Goal: Navigation & Orientation: Understand site structure

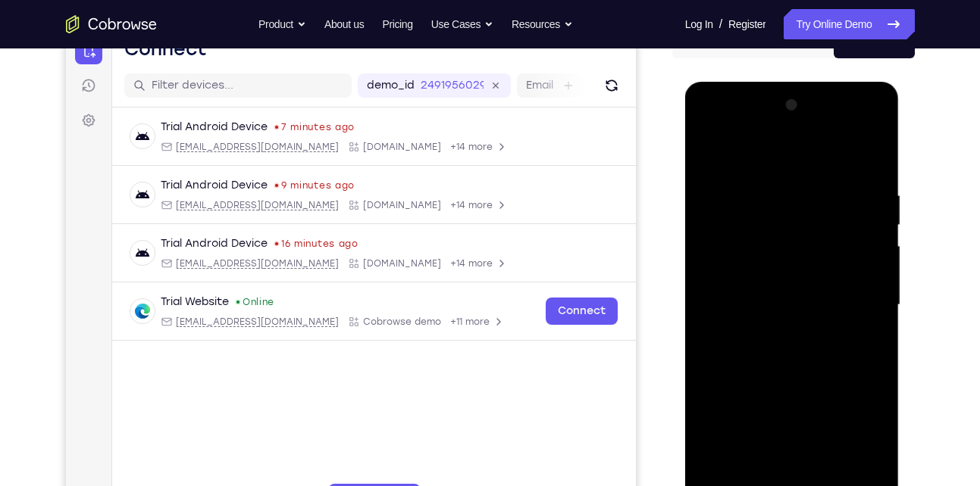
scroll to position [300, 0]
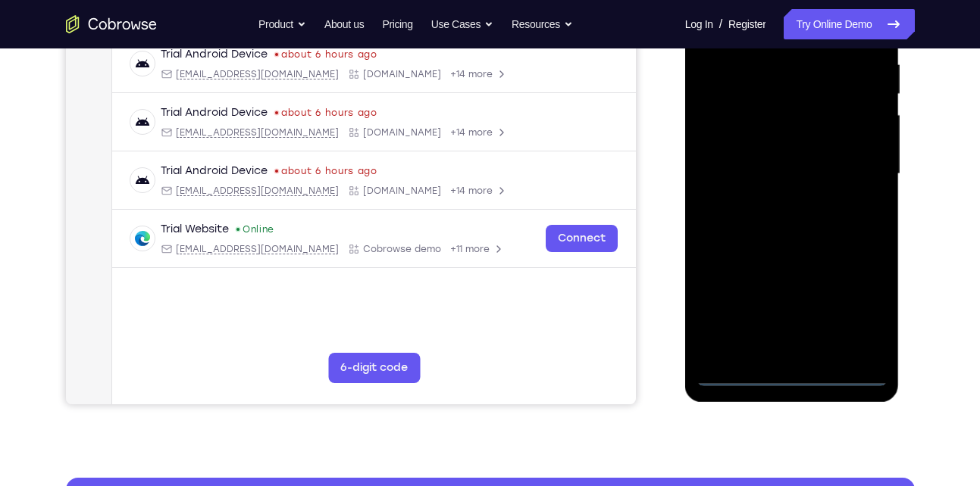
click at [792, 377] on div at bounding box center [791, 174] width 191 height 424
click at [862, 312] on div at bounding box center [791, 174] width 191 height 424
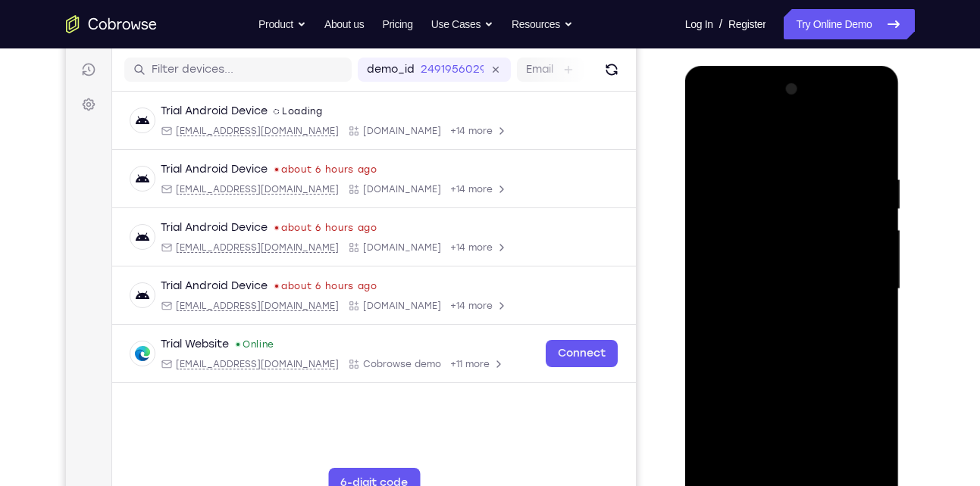
scroll to position [183, 0]
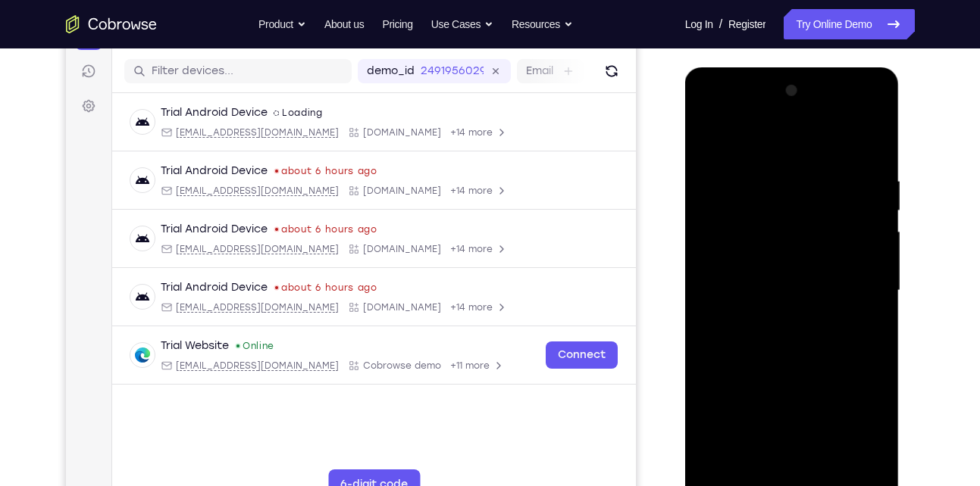
click at [783, 149] on div at bounding box center [791, 291] width 191 height 424
click at [860, 280] on div at bounding box center [791, 291] width 191 height 424
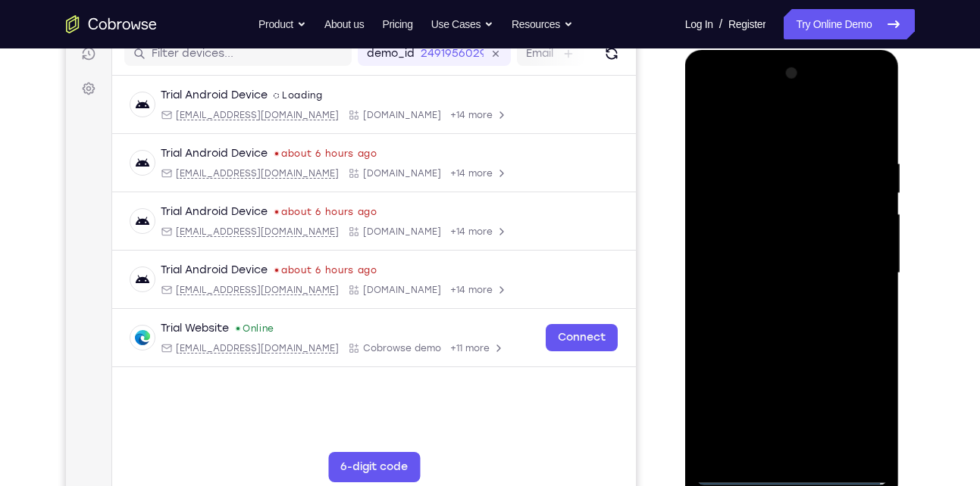
click at [780, 299] on div at bounding box center [791, 273] width 191 height 424
click at [795, 248] on div at bounding box center [791, 273] width 191 height 424
click at [796, 261] on div at bounding box center [791, 273] width 191 height 424
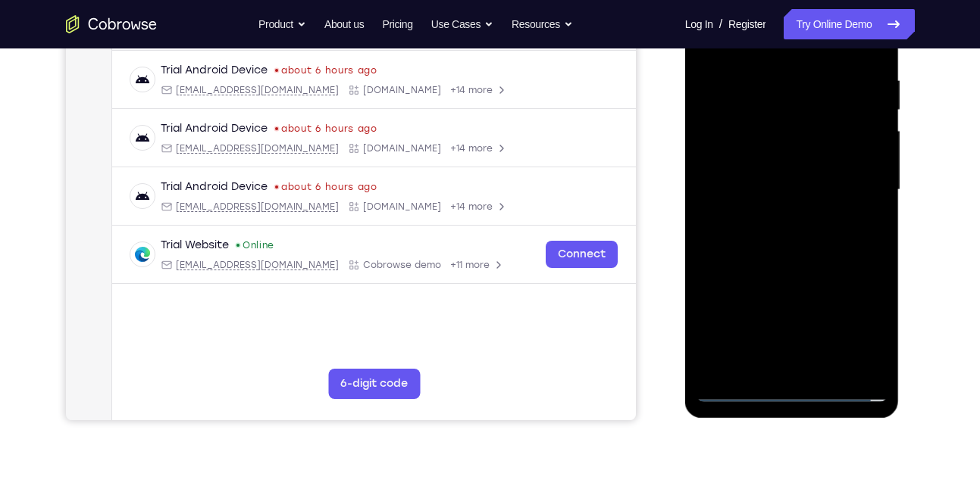
scroll to position [289, 0]
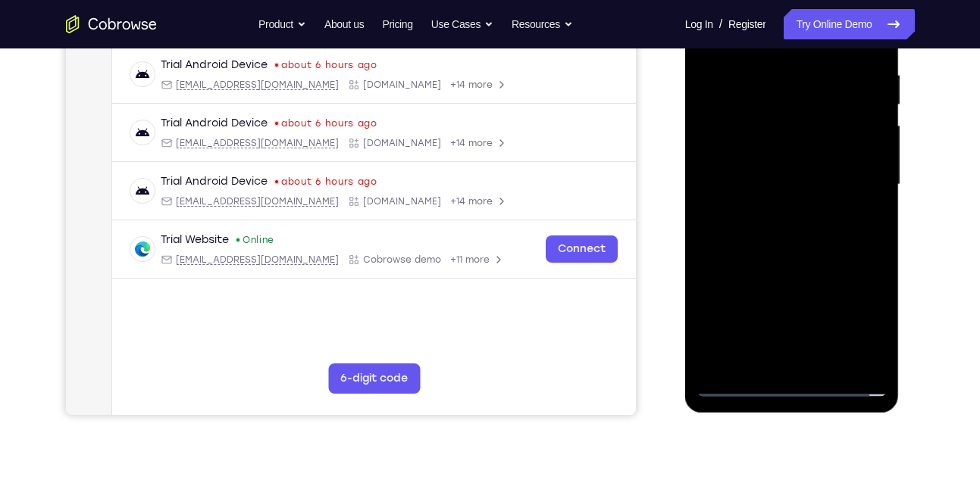
click at [735, 388] on div at bounding box center [791, 185] width 191 height 424
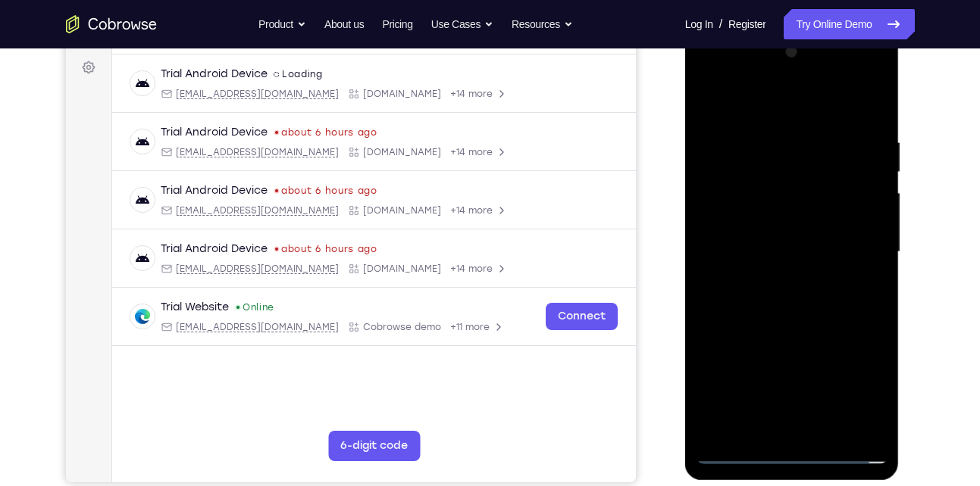
scroll to position [220, 0]
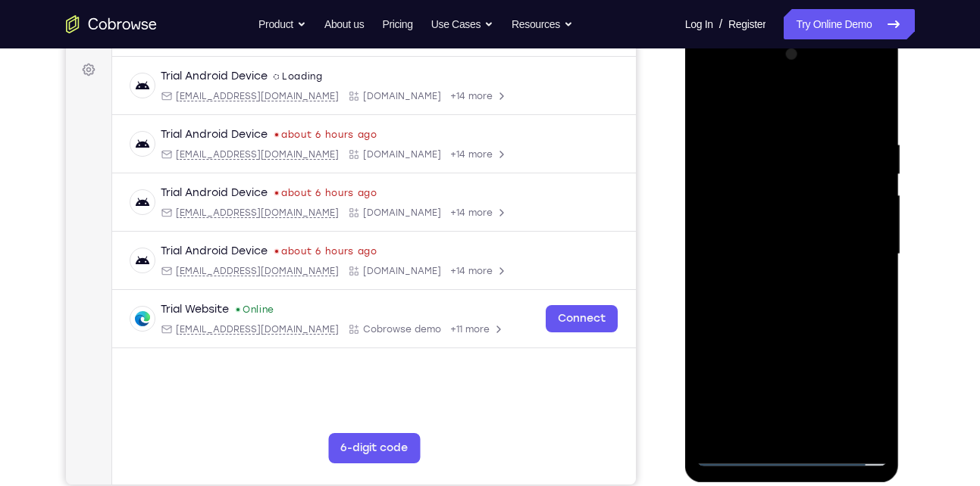
click at [785, 220] on div at bounding box center [791, 254] width 191 height 424
click at [770, 142] on div at bounding box center [791, 254] width 191 height 424
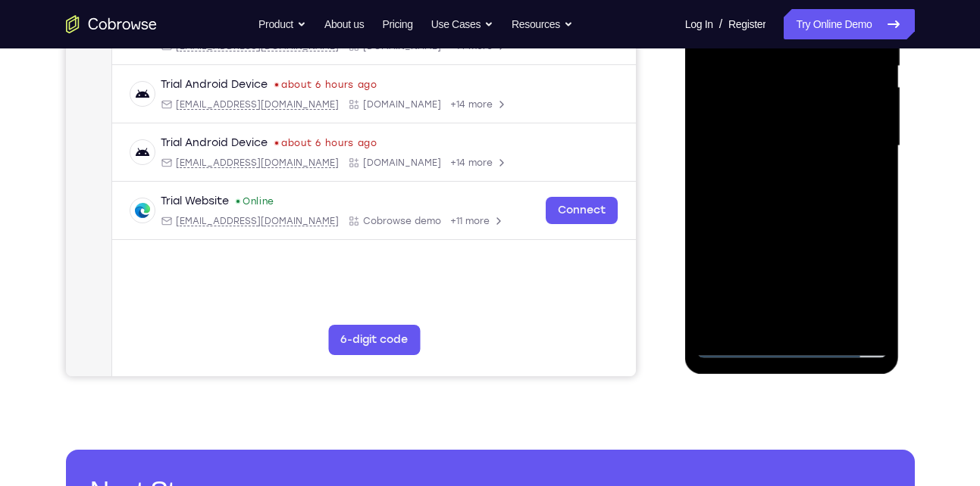
scroll to position [334, 0]
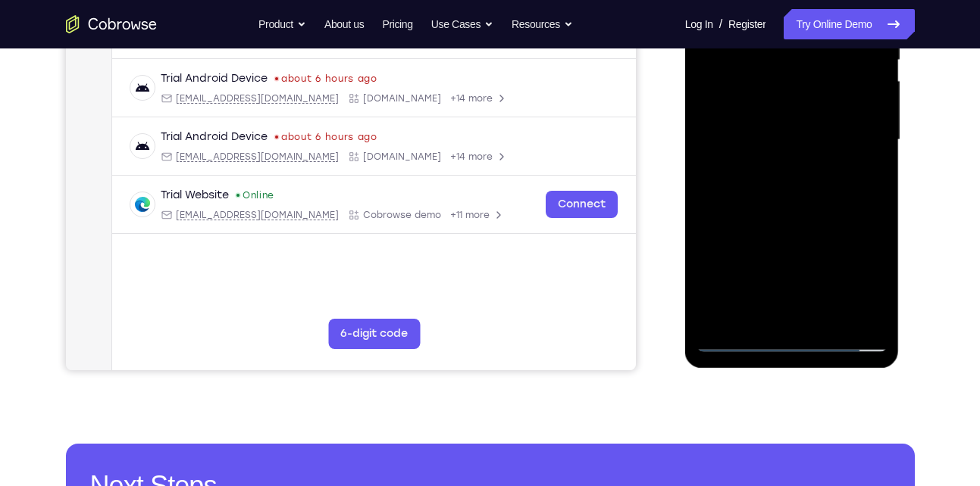
click at [788, 311] on div at bounding box center [791, 140] width 191 height 424
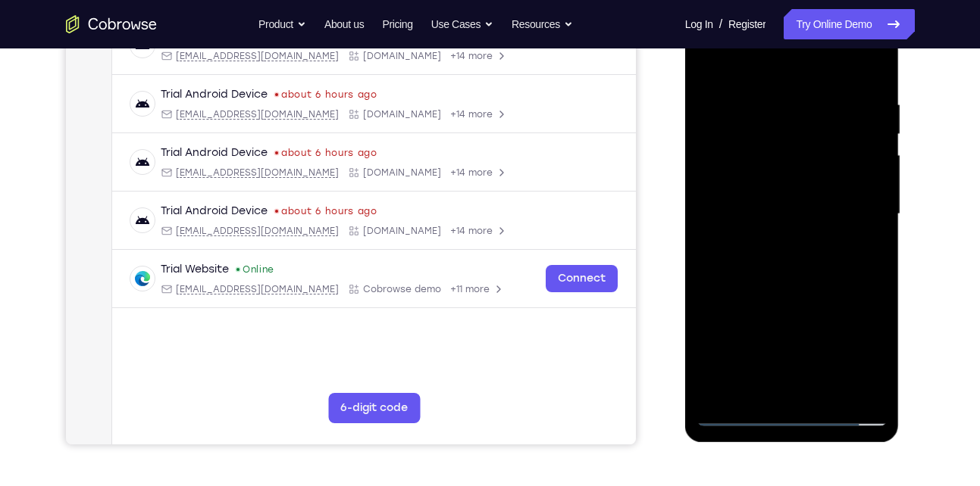
scroll to position [259, 0]
click at [755, 389] on div at bounding box center [791, 215] width 191 height 424
click at [834, 305] on div at bounding box center [791, 215] width 191 height 424
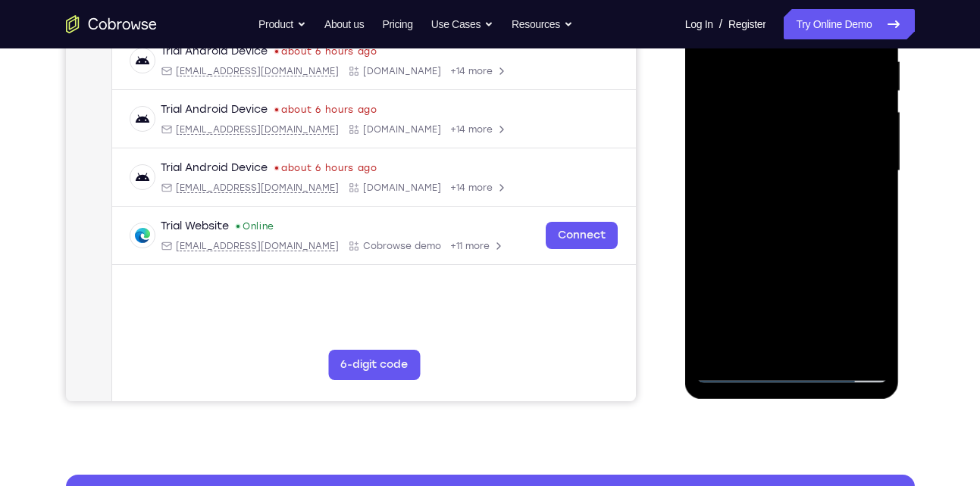
click at [736, 367] on div at bounding box center [791, 171] width 191 height 424
click at [861, 341] on div at bounding box center [791, 171] width 191 height 424
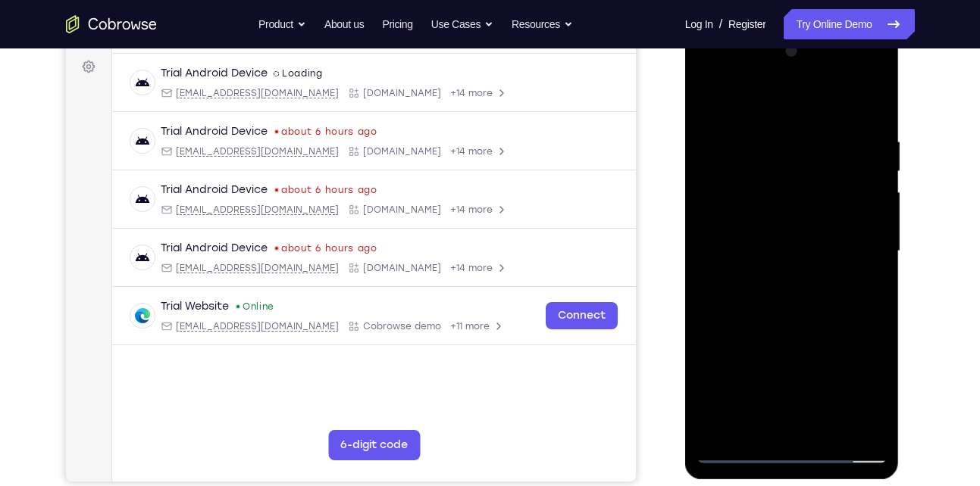
scroll to position [222, 0]
click at [856, 273] on div at bounding box center [791, 252] width 191 height 424
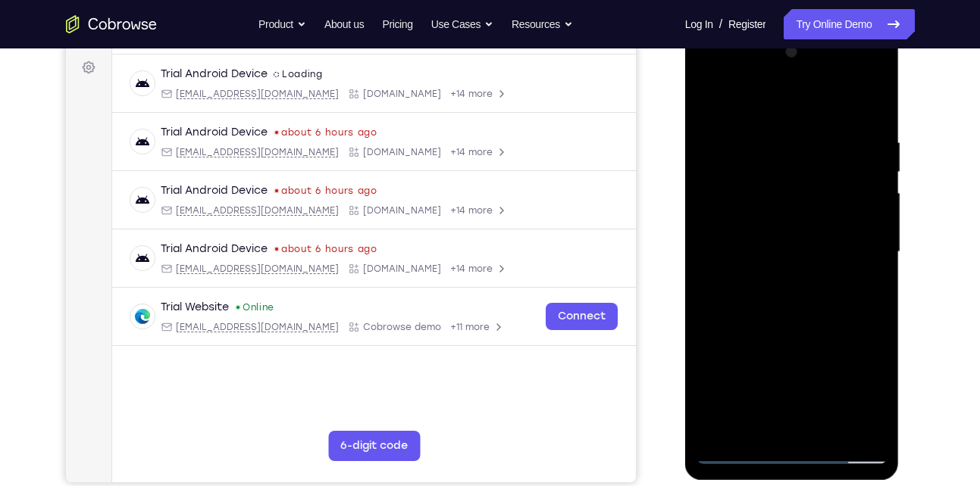
click at [856, 273] on div at bounding box center [791, 252] width 191 height 424
drag, startPoint x: 856, startPoint y: 273, endPoint x: 747, endPoint y: 266, distance: 109.4
click at [747, 266] on div at bounding box center [791, 252] width 191 height 424
click at [871, 107] on div at bounding box center [791, 252] width 191 height 424
click at [873, 97] on div at bounding box center [791, 252] width 191 height 424
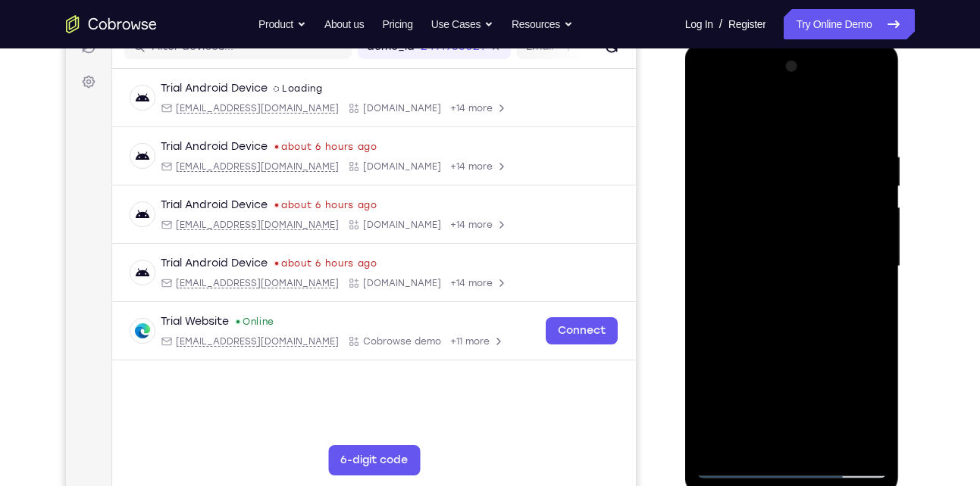
scroll to position [207, 0]
click at [801, 147] on div at bounding box center [791, 267] width 191 height 424
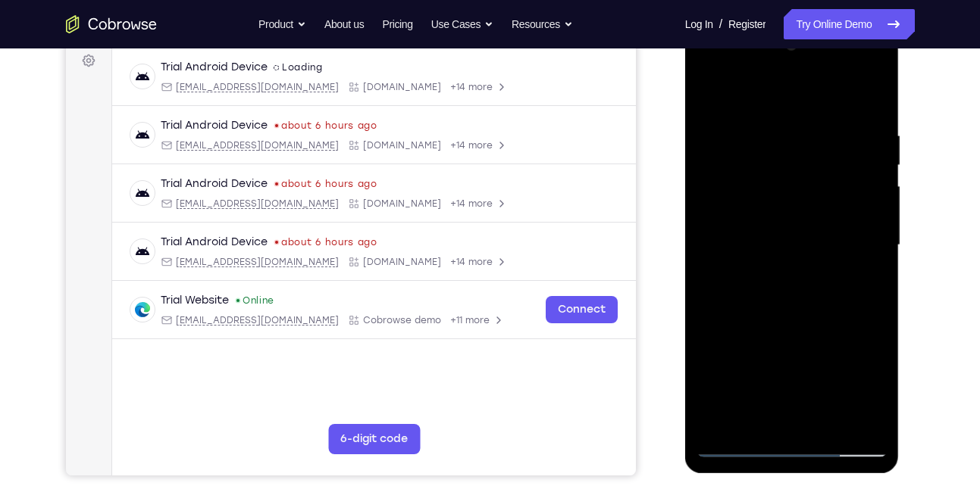
scroll to position [230, 0]
drag, startPoint x: 776, startPoint y: 335, endPoint x: 758, endPoint y: 213, distance: 123.4
click at [758, 213] on div at bounding box center [791, 245] width 191 height 424
drag, startPoint x: 768, startPoint y: 330, endPoint x: 756, endPoint y: 282, distance: 50.0
click at [756, 282] on div at bounding box center [791, 245] width 191 height 424
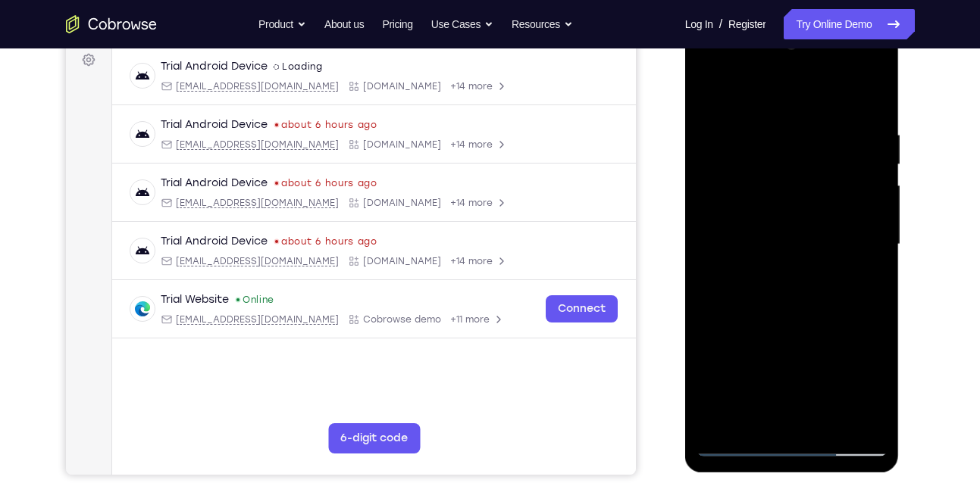
click at [766, 281] on div at bounding box center [791, 245] width 191 height 424
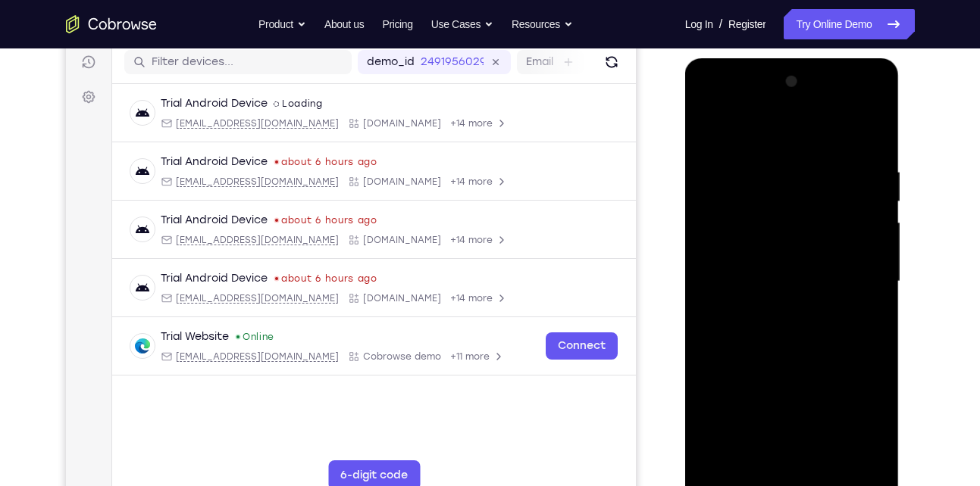
drag, startPoint x: 766, startPoint y: 318, endPoint x: 765, endPoint y: 226, distance: 92.4
click at [765, 226] on div at bounding box center [791, 282] width 191 height 424
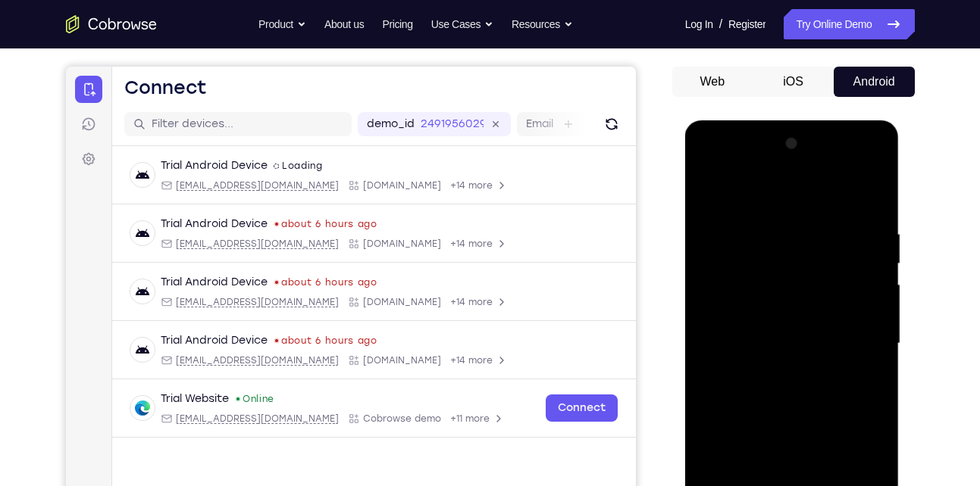
scroll to position [130, 0]
drag, startPoint x: 765, startPoint y: 289, endPoint x: 764, endPoint y: 359, distance: 70.5
click at [764, 359] on div at bounding box center [791, 345] width 191 height 424
click at [712, 187] on div at bounding box center [791, 345] width 191 height 424
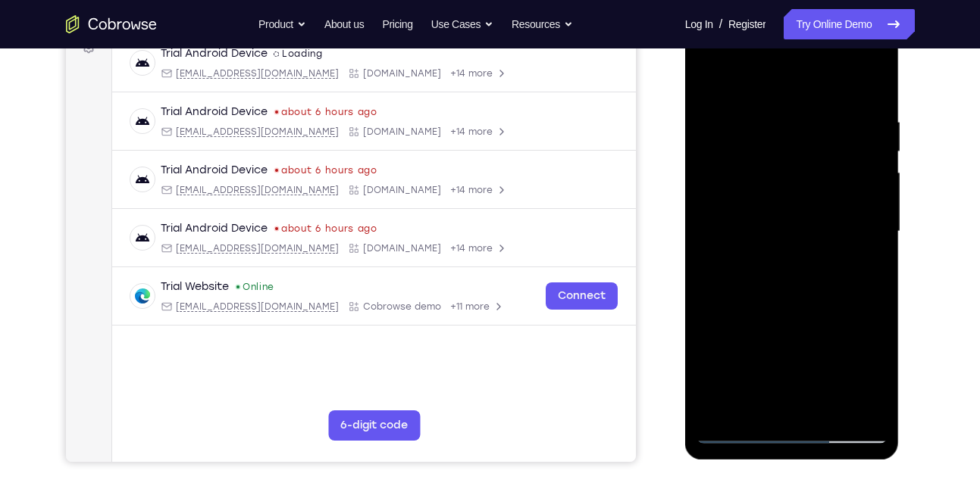
drag, startPoint x: 765, startPoint y: 175, endPoint x: 761, endPoint y: 149, distance: 26.2
click at [761, 149] on div at bounding box center [791, 232] width 191 height 424
click at [817, 298] on div at bounding box center [791, 232] width 191 height 424
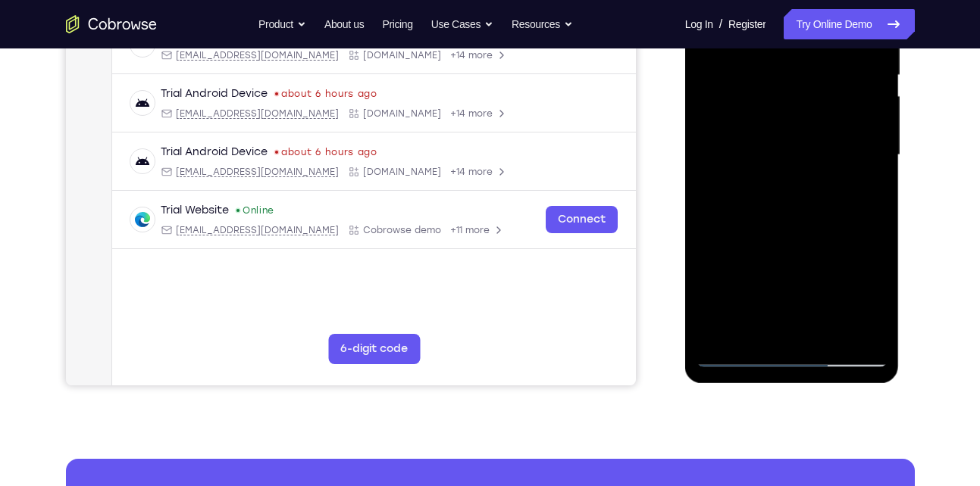
scroll to position [328, 0]
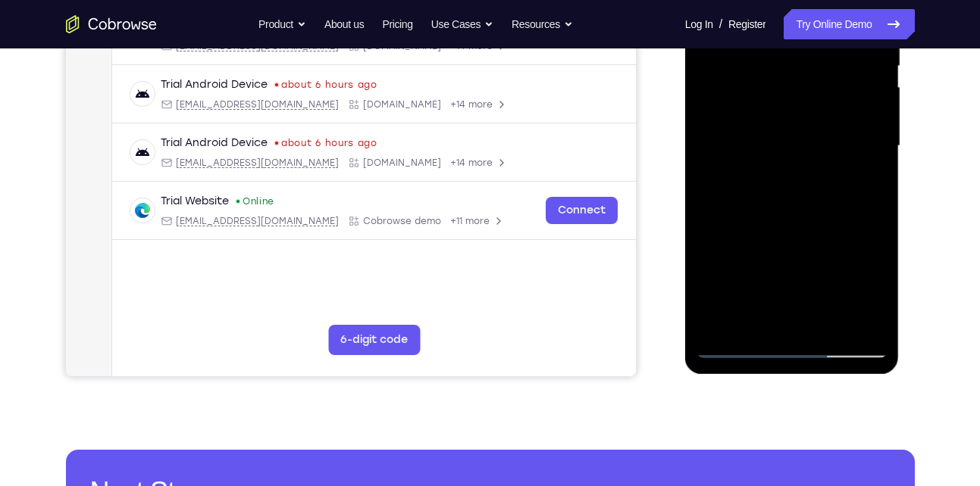
click at [857, 326] on div at bounding box center [791, 146] width 191 height 424
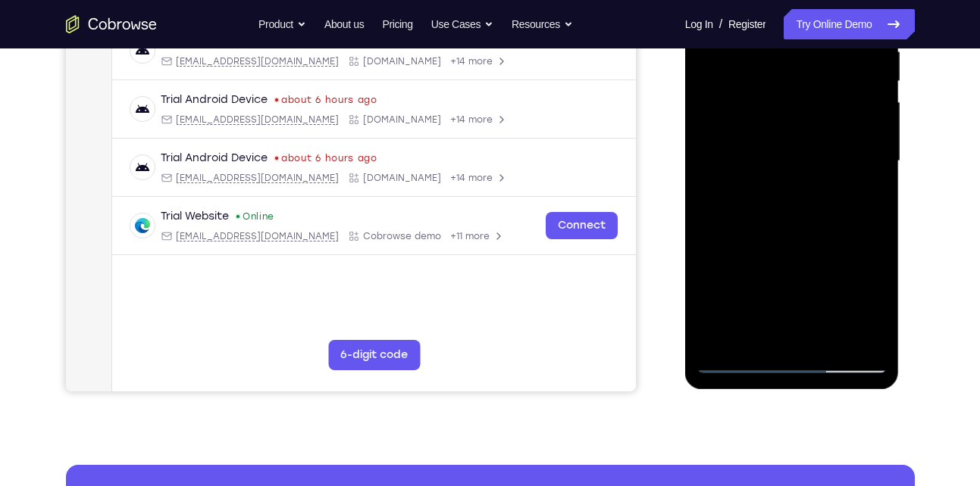
scroll to position [314, 0]
click at [824, 335] on div at bounding box center [791, 160] width 191 height 424
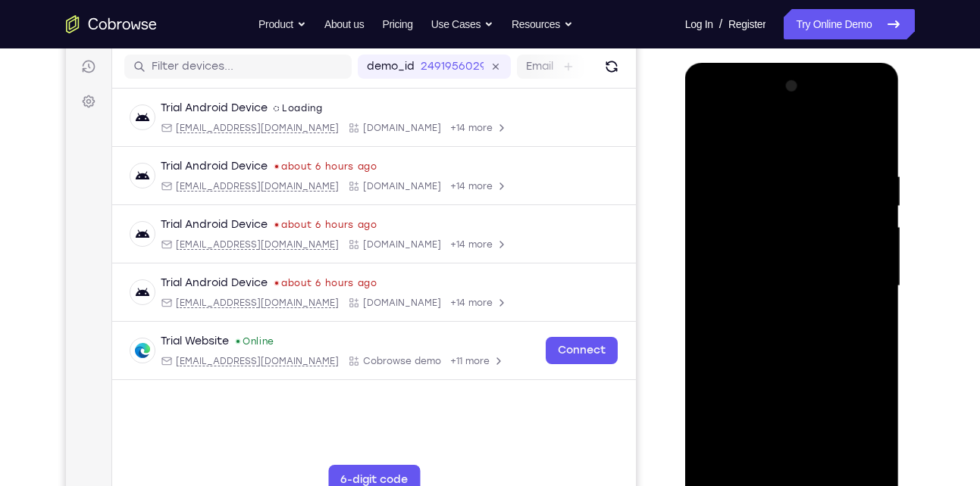
scroll to position [187, 0]
click at [776, 363] on div at bounding box center [791, 287] width 191 height 424
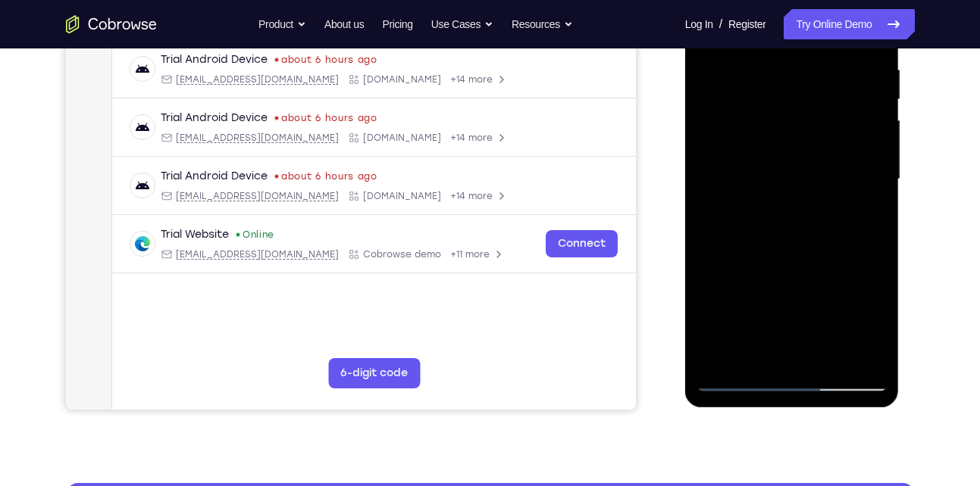
scroll to position [295, 0]
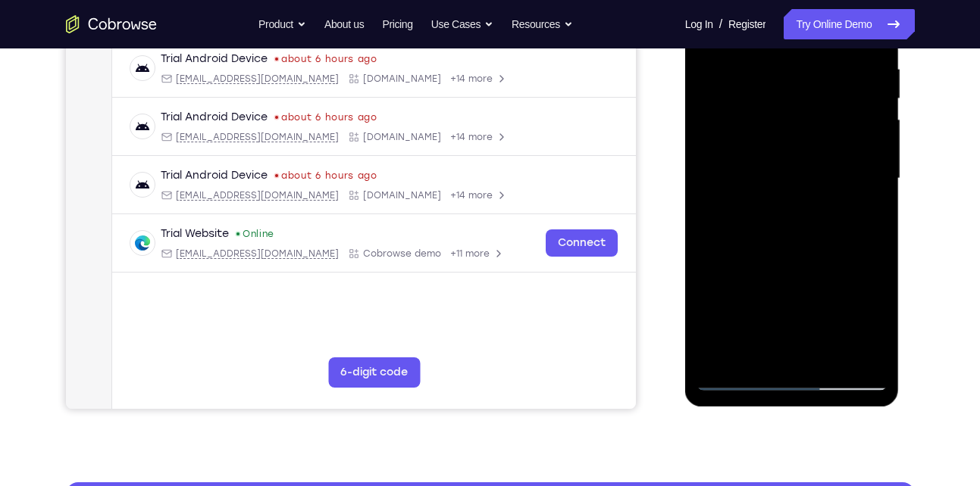
click at [797, 307] on div at bounding box center [791, 179] width 191 height 424
click at [737, 381] on div at bounding box center [791, 179] width 191 height 424
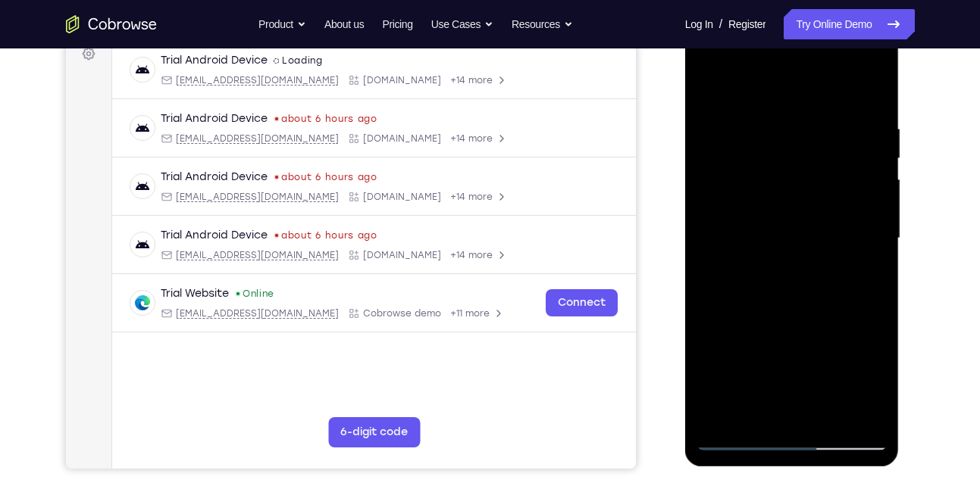
scroll to position [235, 0]
click at [781, 336] on div at bounding box center [791, 239] width 191 height 424
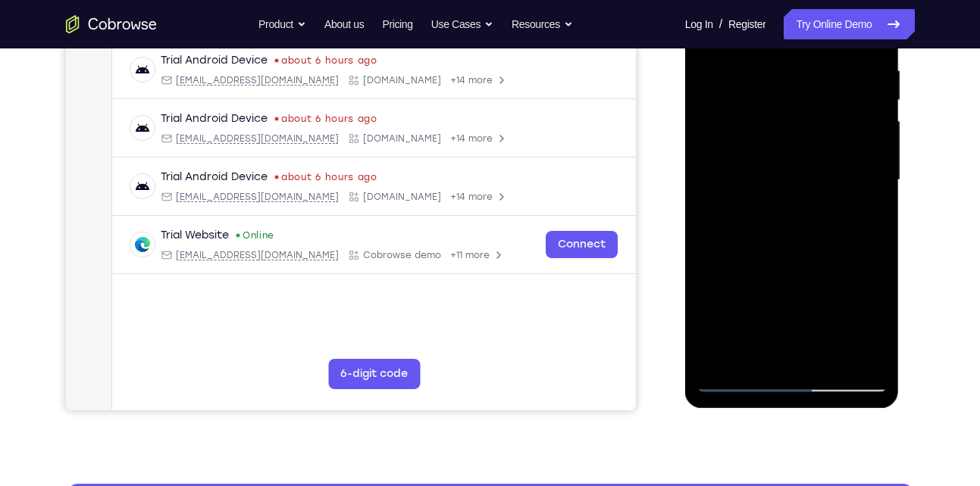
click at [779, 347] on div at bounding box center [791, 180] width 191 height 424
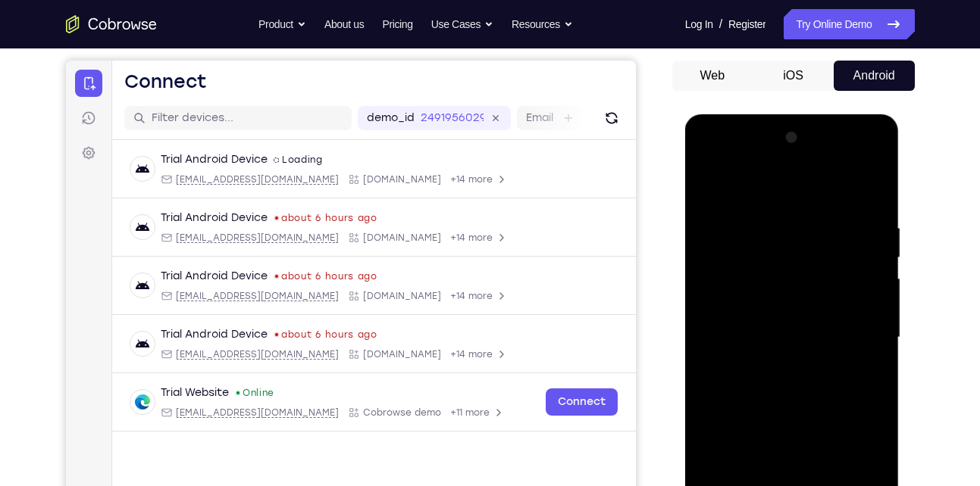
scroll to position [134, 0]
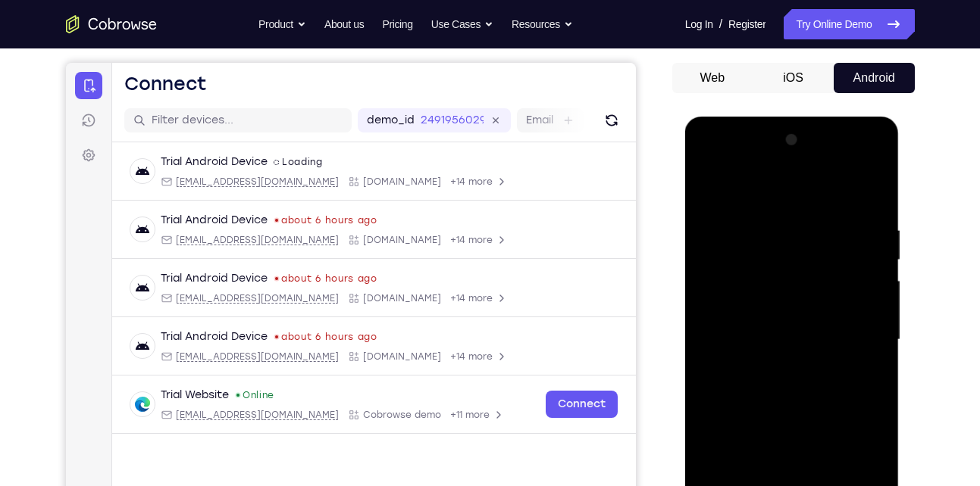
click at [706, 195] on div at bounding box center [791, 340] width 191 height 424
click at [714, 193] on div at bounding box center [791, 340] width 191 height 424
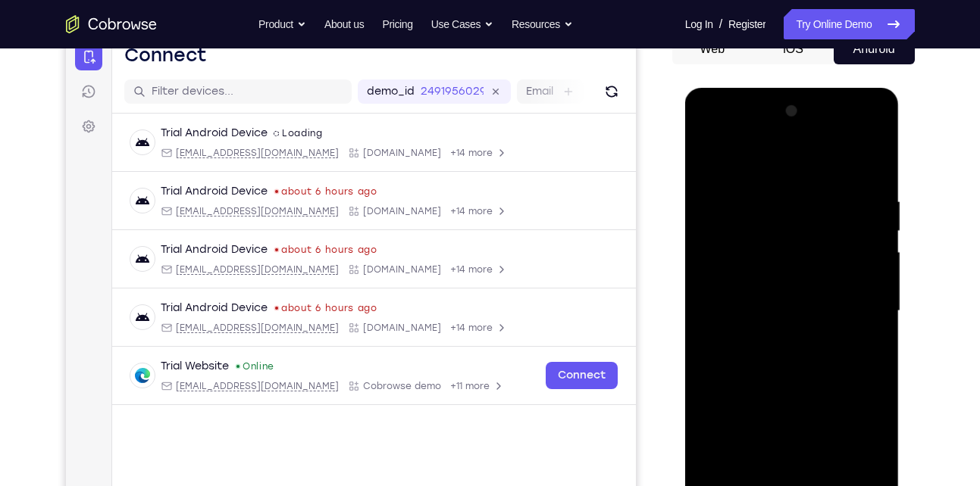
scroll to position [170, 0]
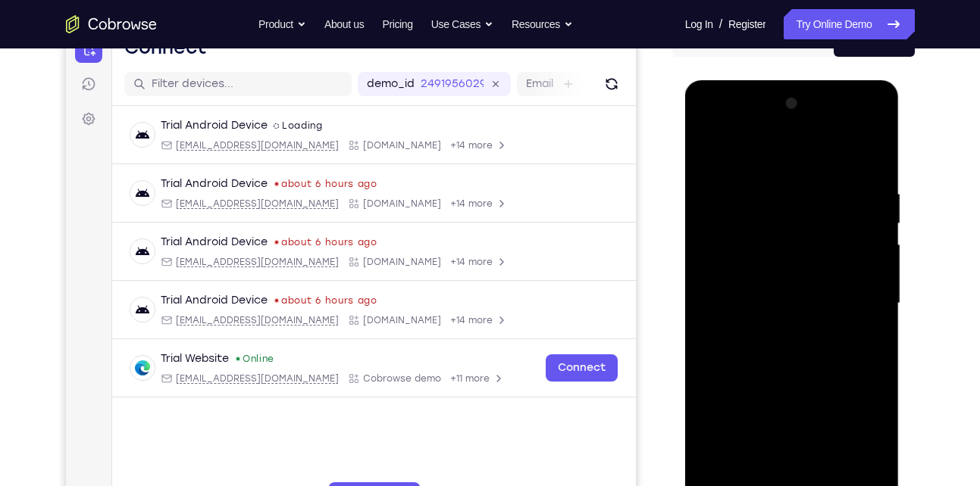
drag, startPoint x: 783, startPoint y: 192, endPoint x: 779, endPoint y: 339, distance: 147.0
click at [779, 339] on div at bounding box center [791, 304] width 191 height 424
drag, startPoint x: 816, startPoint y: 236, endPoint x: 816, endPoint y: 399, distance: 163.6
click at [816, 399] on div at bounding box center [791, 304] width 191 height 424
click at [768, 186] on div at bounding box center [791, 304] width 191 height 424
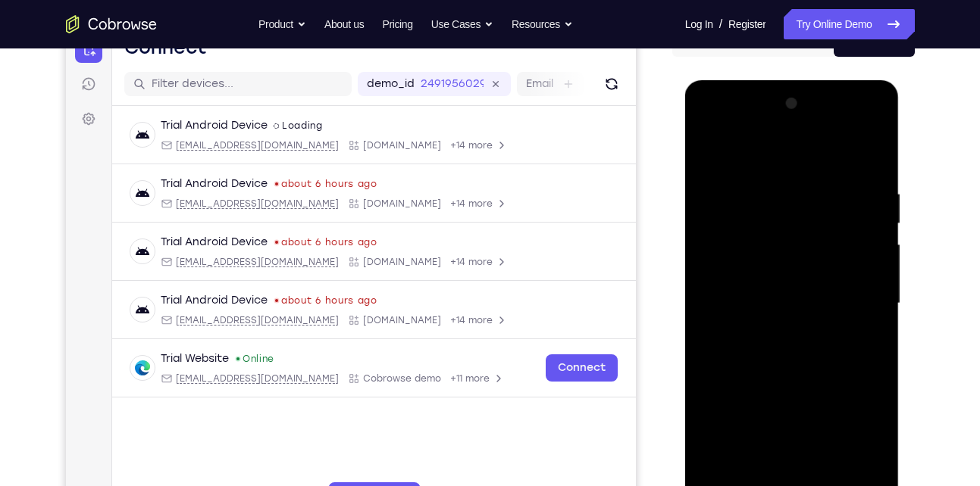
scroll to position [224, 0]
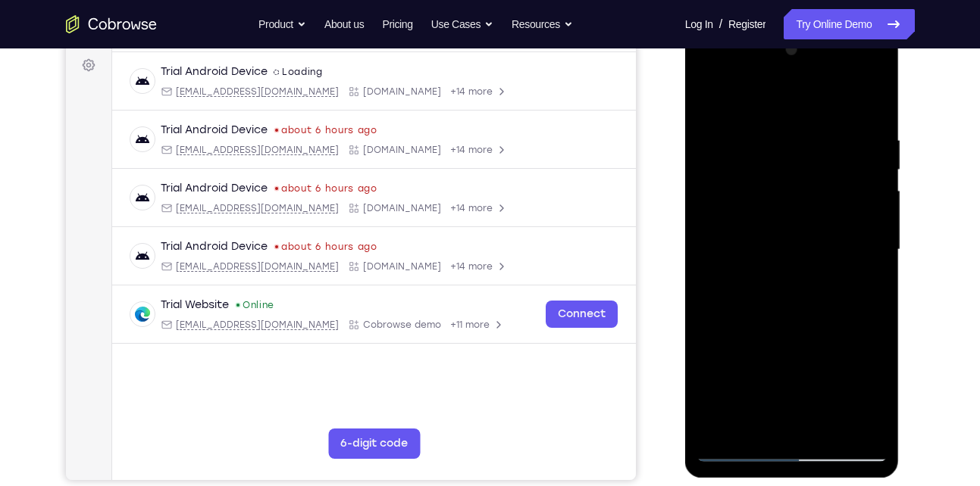
click at [865, 186] on div at bounding box center [791, 250] width 191 height 424
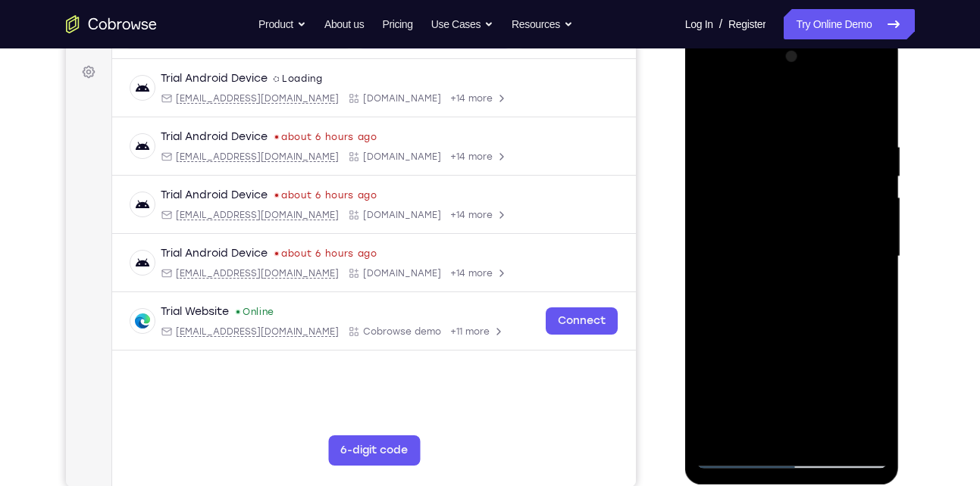
click at [865, 186] on div at bounding box center [791, 257] width 191 height 424
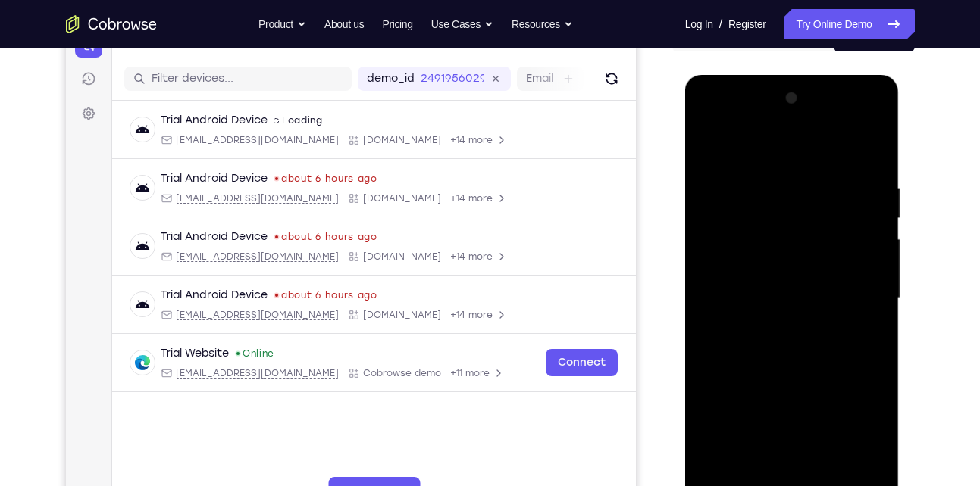
scroll to position [175, 0]
click at [865, 186] on div at bounding box center [791, 299] width 191 height 424
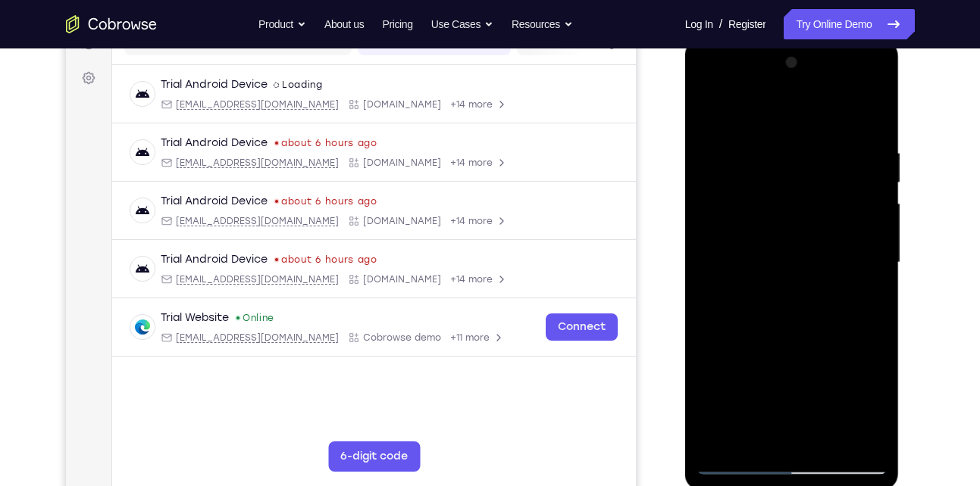
scroll to position [213, 0]
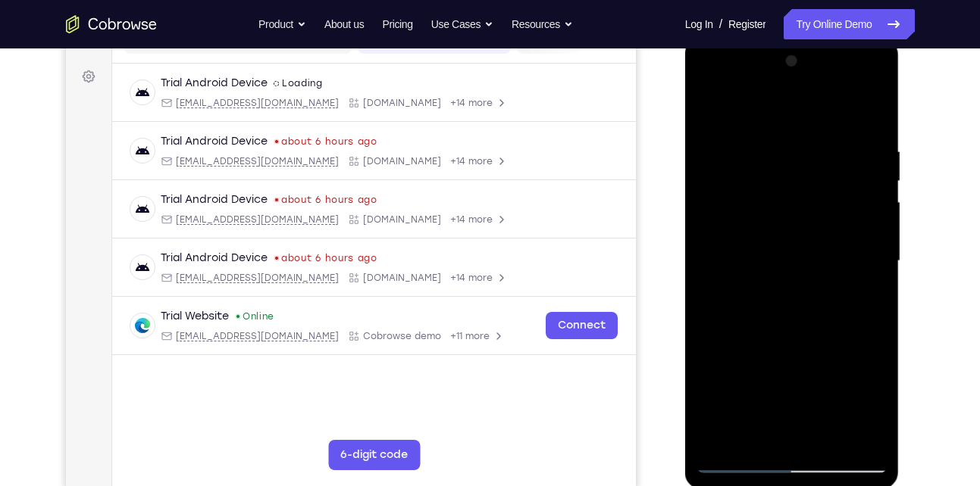
click at [865, 186] on div at bounding box center [791, 261] width 191 height 424
drag, startPoint x: 865, startPoint y: 197, endPoint x: 776, endPoint y: 203, distance: 88.8
click at [776, 203] on div at bounding box center [791, 261] width 191 height 424
click at [855, 201] on div at bounding box center [791, 261] width 191 height 424
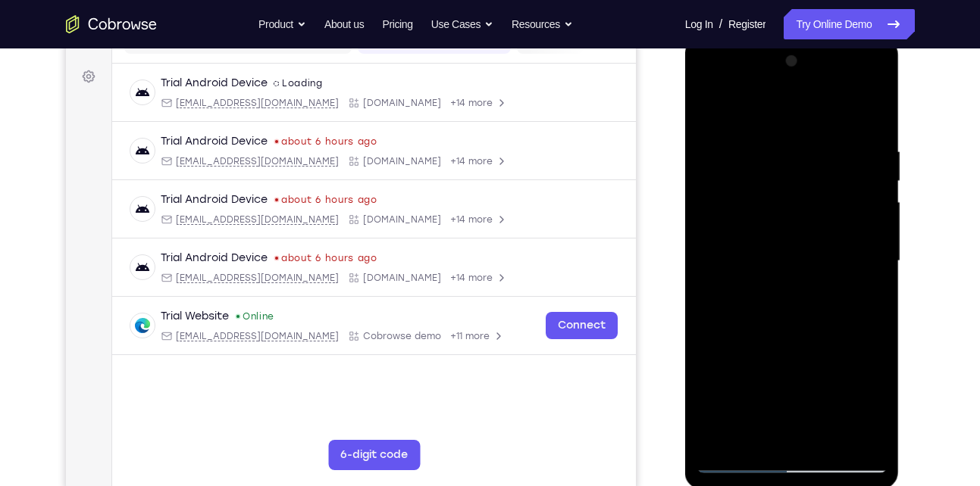
drag, startPoint x: 855, startPoint y: 201, endPoint x: 695, endPoint y: 213, distance: 159.5
click at [696, 213] on div at bounding box center [791, 261] width 191 height 424
click at [851, 159] on div at bounding box center [791, 261] width 191 height 424
drag, startPoint x: 851, startPoint y: 159, endPoint x: 764, endPoint y: 188, distance: 91.0
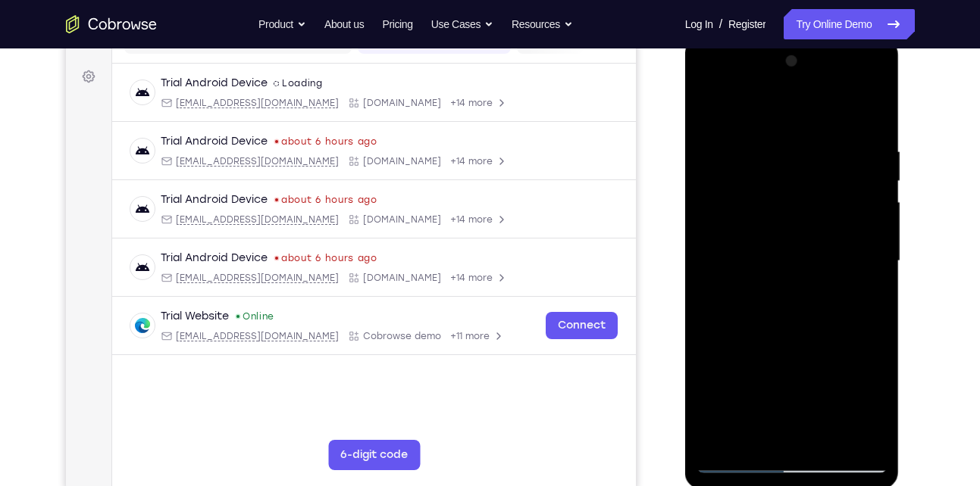
click at [764, 188] on div at bounding box center [791, 261] width 191 height 424
drag, startPoint x: 849, startPoint y: 199, endPoint x: 778, endPoint y: 211, distance: 72.1
click at [778, 211] on div at bounding box center [791, 261] width 191 height 424
click at [855, 212] on div at bounding box center [791, 261] width 191 height 424
click at [855, 224] on div at bounding box center [791, 261] width 191 height 424
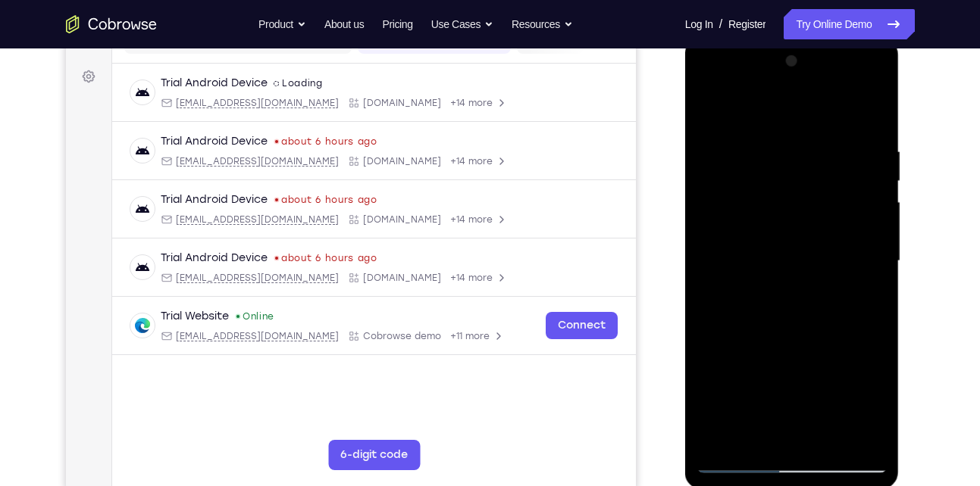
click at [855, 224] on div at bounding box center [791, 261] width 191 height 424
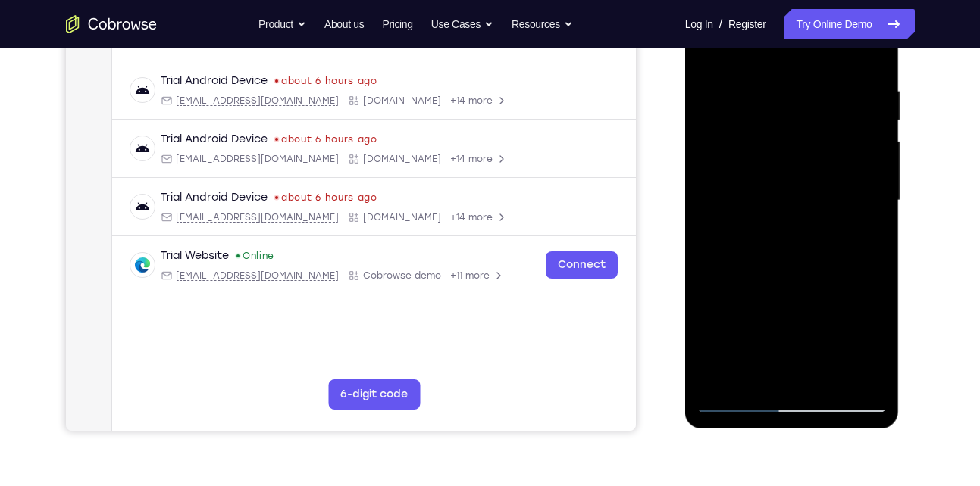
scroll to position [241, 0]
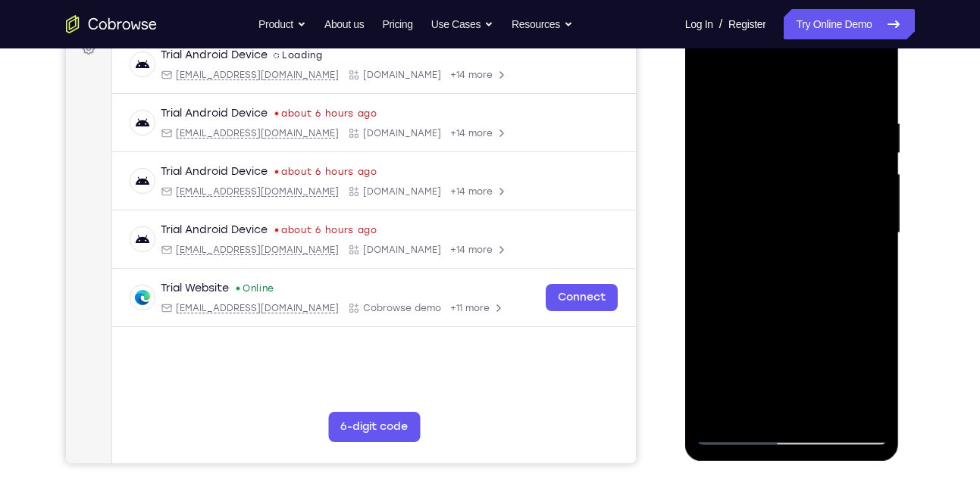
click at [855, 224] on div at bounding box center [791, 233] width 191 height 424
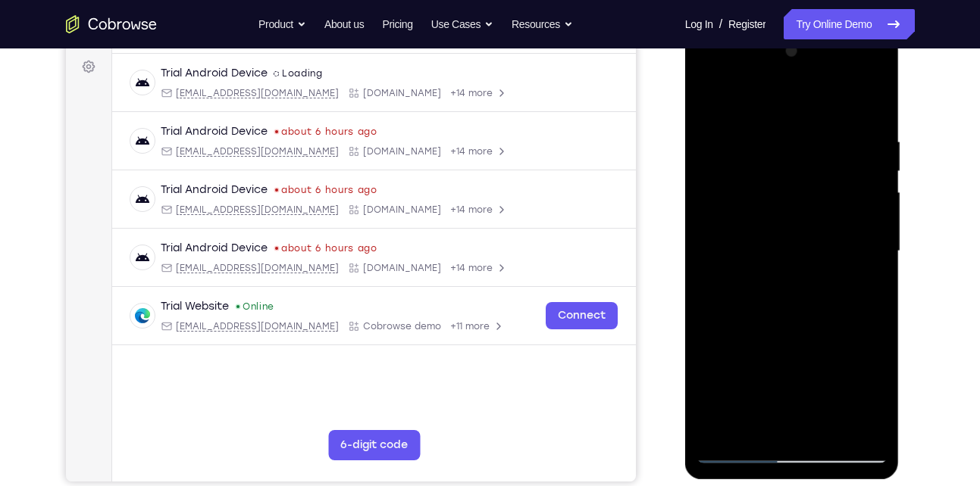
scroll to position [222, 0]
click at [855, 224] on div at bounding box center [791, 252] width 191 height 424
click at [864, 116] on div at bounding box center [791, 252] width 191 height 424
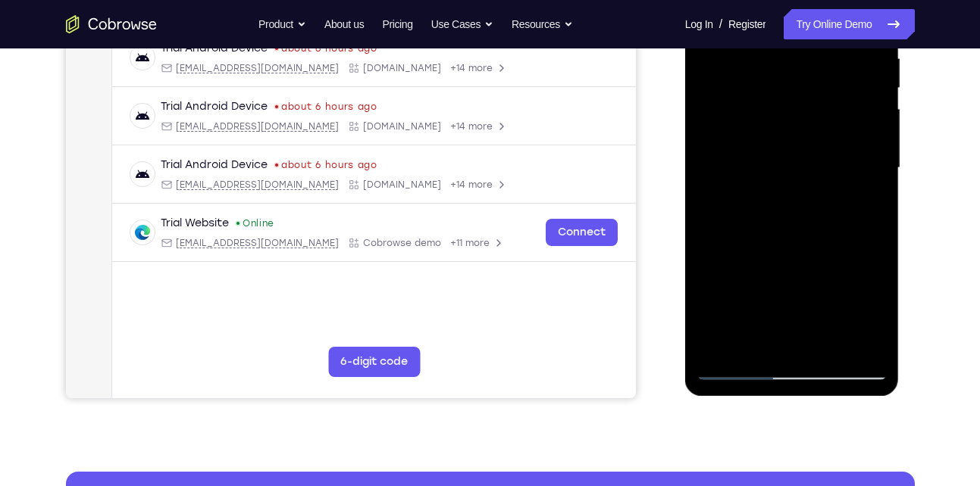
scroll to position [189, 0]
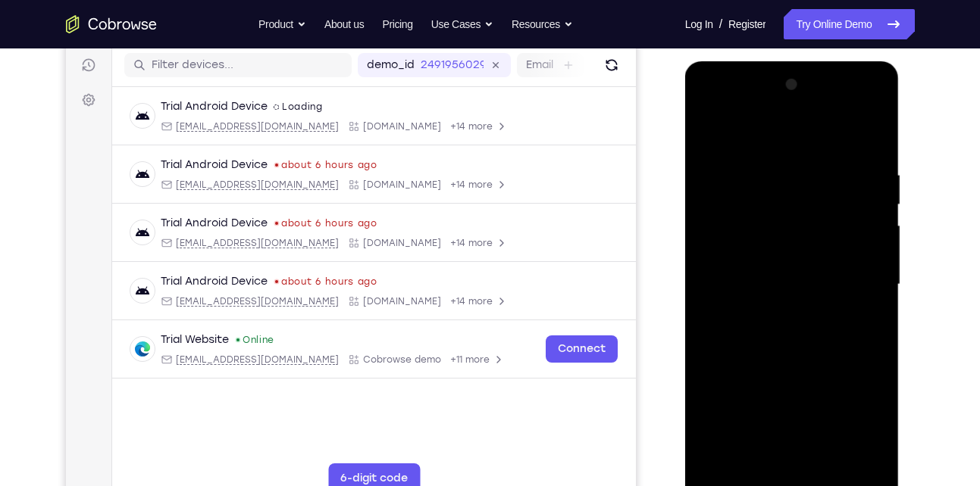
drag, startPoint x: 824, startPoint y: 182, endPoint x: 821, endPoint y: 374, distance: 192.4
click at [821, 374] on div at bounding box center [791, 285] width 191 height 424
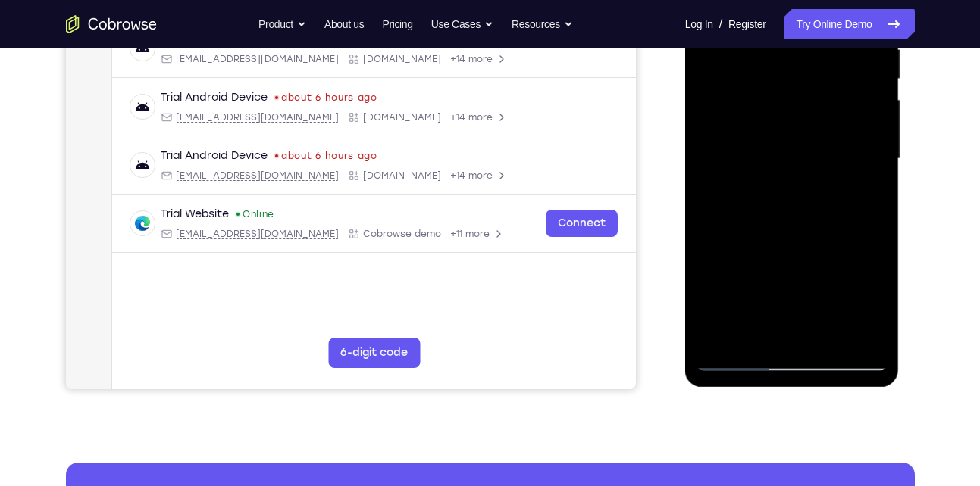
scroll to position [316, 0]
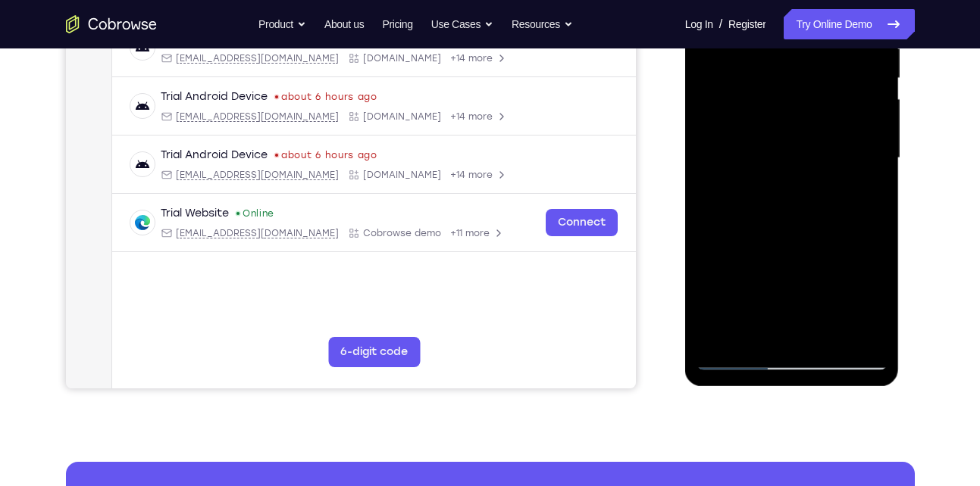
drag, startPoint x: 787, startPoint y: 238, endPoint x: 786, endPoint y: 123, distance: 114.4
click at [786, 123] on div at bounding box center [791, 158] width 191 height 424
click at [824, 335] on div at bounding box center [791, 158] width 191 height 424
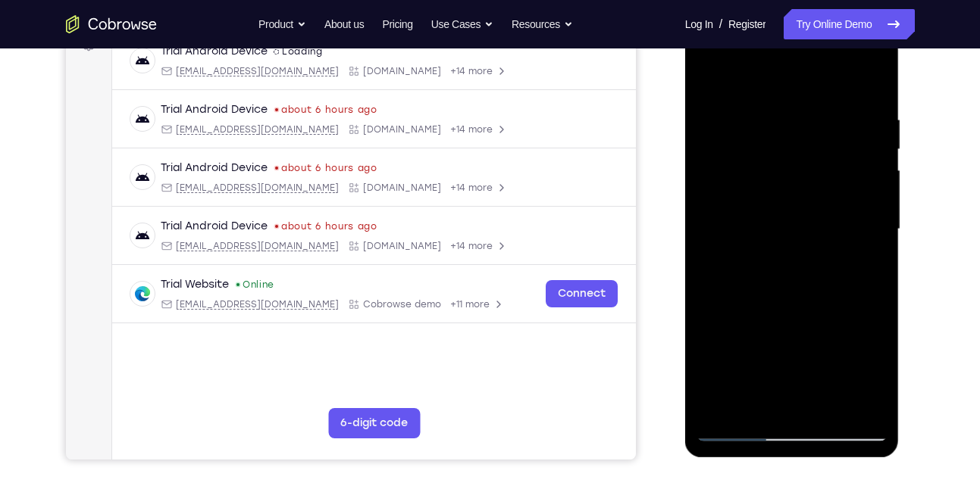
scroll to position [244, 0]
click at [770, 292] on div at bounding box center [791, 230] width 191 height 424
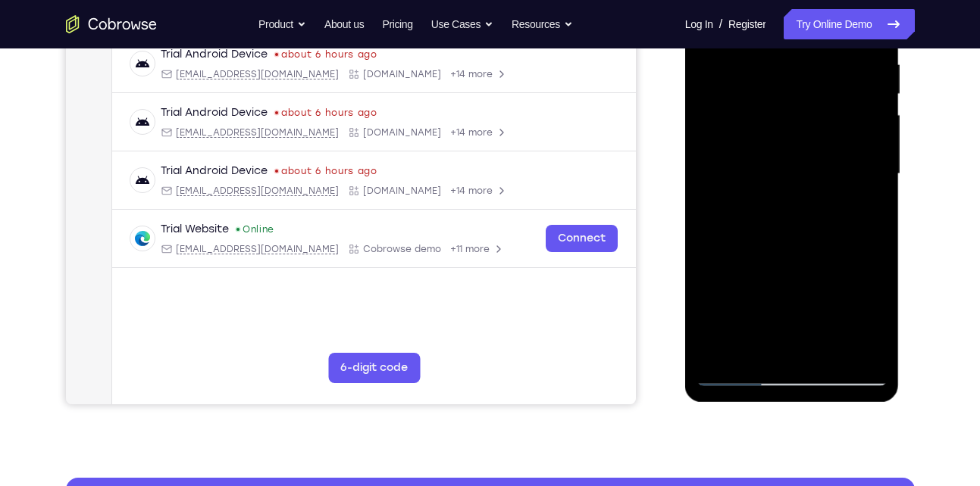
scroll to position [316, 0]
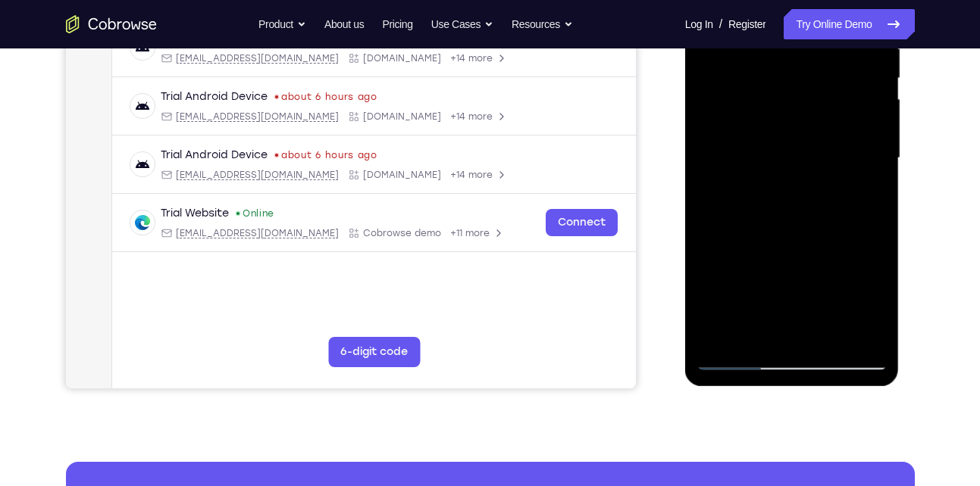
click at [771, 328] on div at bounding box center [791, 158] width 191 height 424
click at [753, 327] on div at bounding box center [791, 158] width 191 height 424
click at [707, 244] on div at bounding box center [791, 158] width 191 height 424
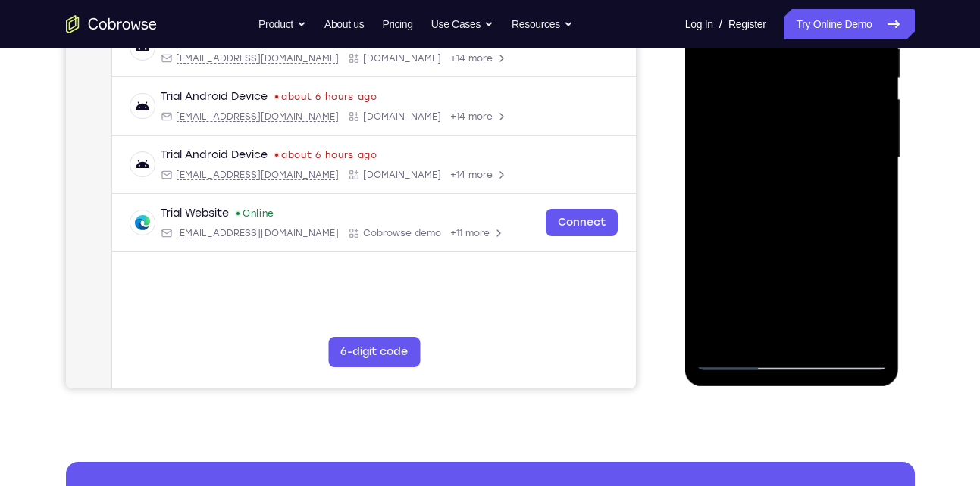
click at [707, 244] on div at bounding box center [791, 158] width 191 height 424
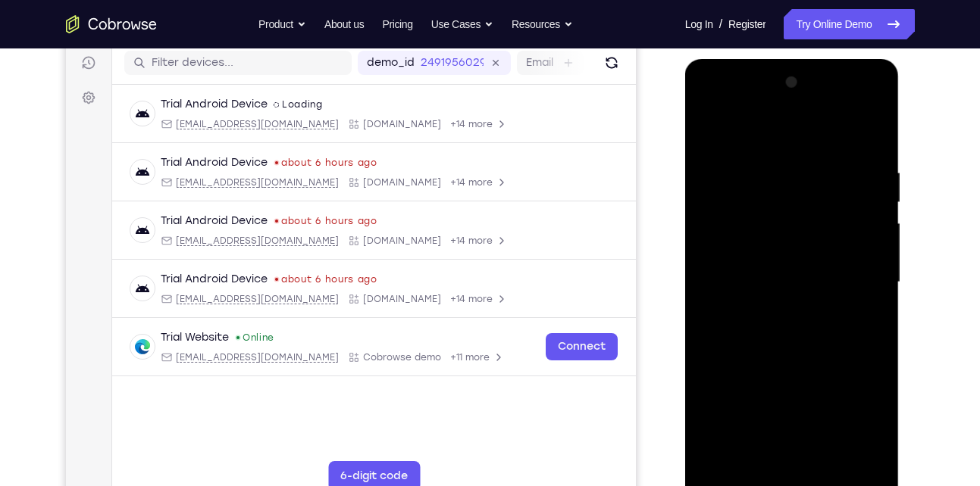
scroll to position [185, 0]
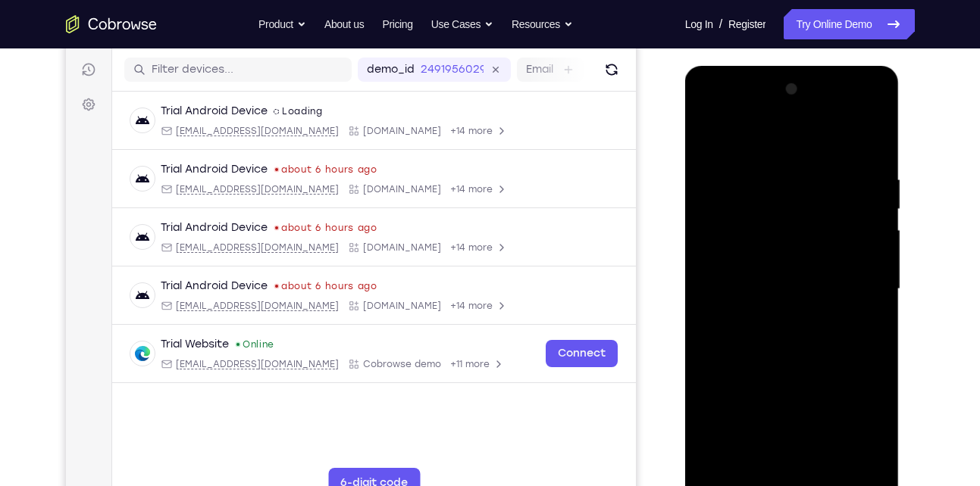
click at [714, 141] on div at bounding box center [791, 289] width 191 height 424
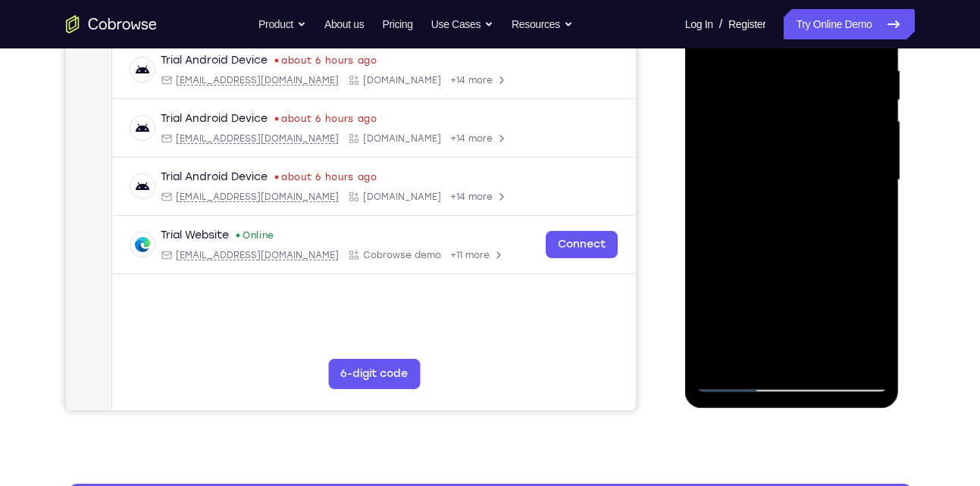
scroll to position [296, 0]
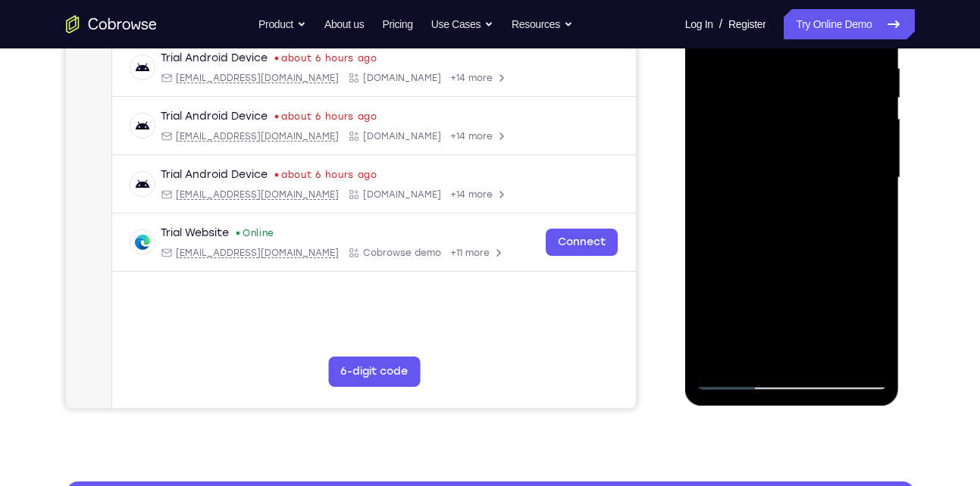
click at [736, 376] on div at bounding box center [791, 178] width 191 height 424
click at [736, 377] on div at bounding box center [791, 178] width 191 height 424
click at [734, 376] on div at bounding box center [791, 178] width 191 height 424
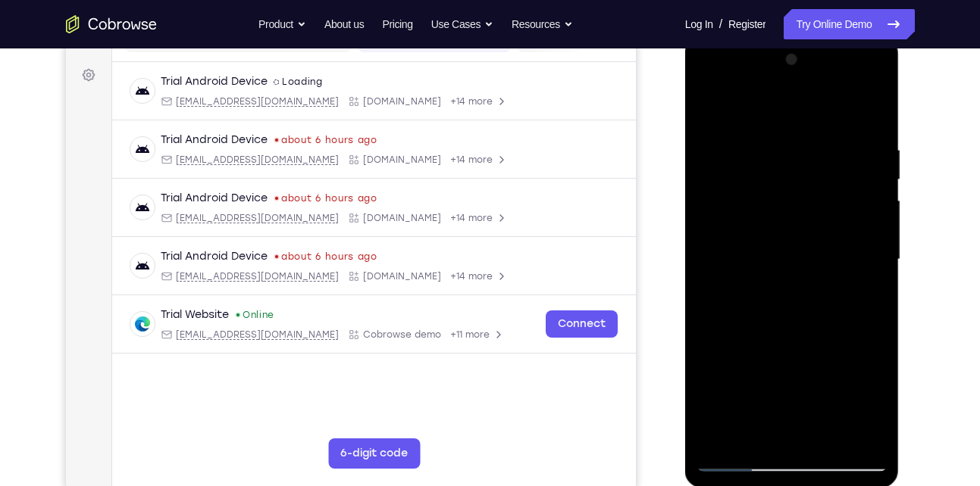
drag, startPoint x: 803, startPoint y: 130, endPoint x: 802, endPoint y: 227, distance: 97.0
click at [802, 227] on div at bounding box center [791, 260] width 191 height 424
drag, startPoint x: 791, startPoint y: 148, endPoint x: 814, endPoint y: 330, distance: 183.2
click at [814, 330] on div at bounding box center [791, 260] width 191 height 424
click at [774, 145] on div at bounding box center [791, 260] width 191 height 424
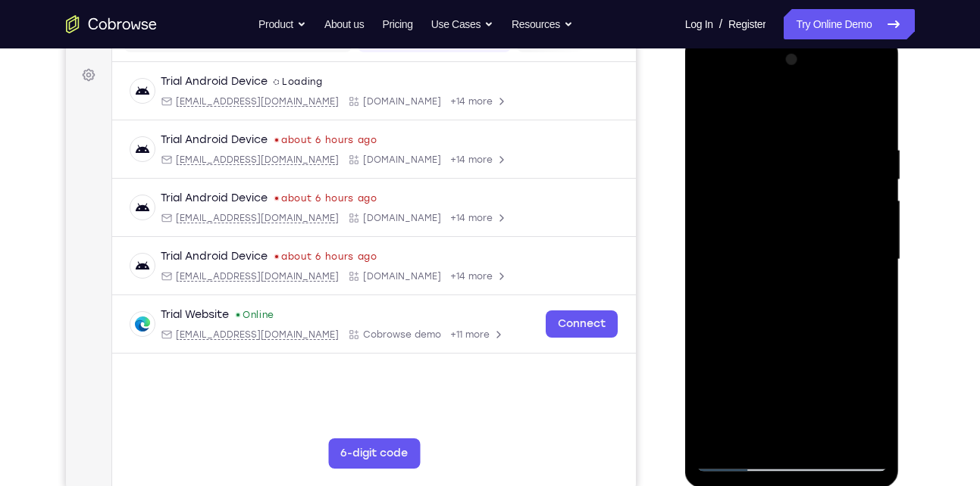
click at [864, 171] on div at bounding box center [791, 260] width 191 height 424
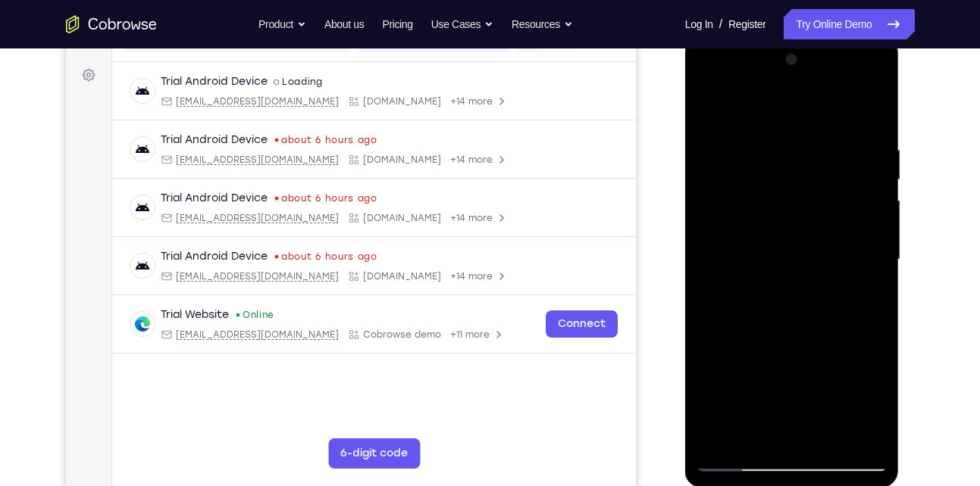
click at [864, 171] on div at bounding box center [791, 260] width 191 height 424
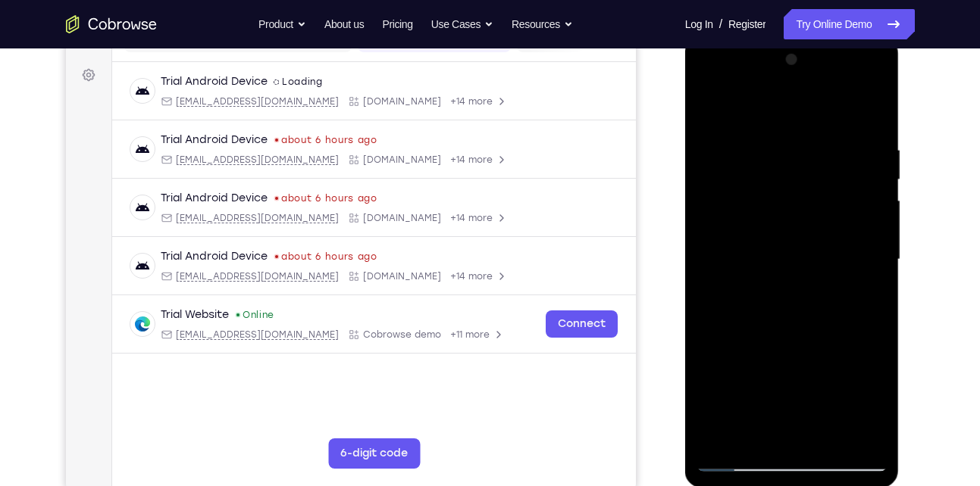
click at [864, 171] on div at bounding box center [791, 260] width 191 height 424
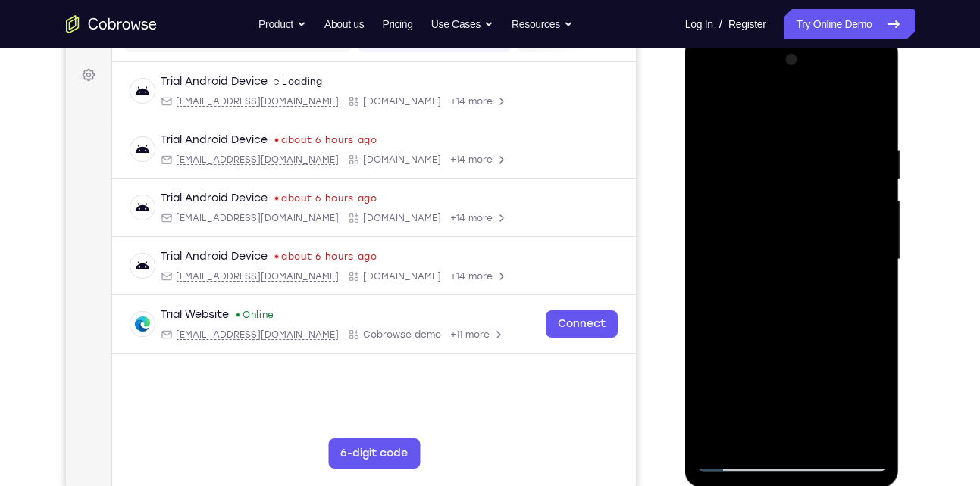
click at [864, 171] on div at bounding box center [791, 260] width 191 height 424
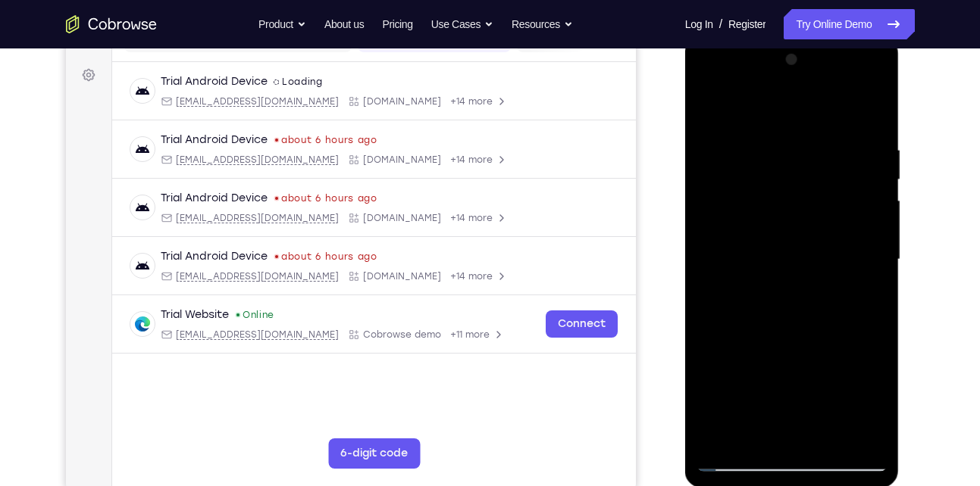
click at [864, 171] on div at bounding box center [791, 260] width 191 height 424
drag, startPoint x: 864, startPoint y: 171, endPoint x: 700, endPoint y: 245, distance: 180.4
click at [700, 245] on div at bounding box center [791, 260] width 191 height 424
drag, startPoint x: 848, startPoint y: 194, endPoint x: 706, endPoint y: 241, distance: 149.2
click at [706, 241] on div at bounding box center [791, 260] width 191 height 424
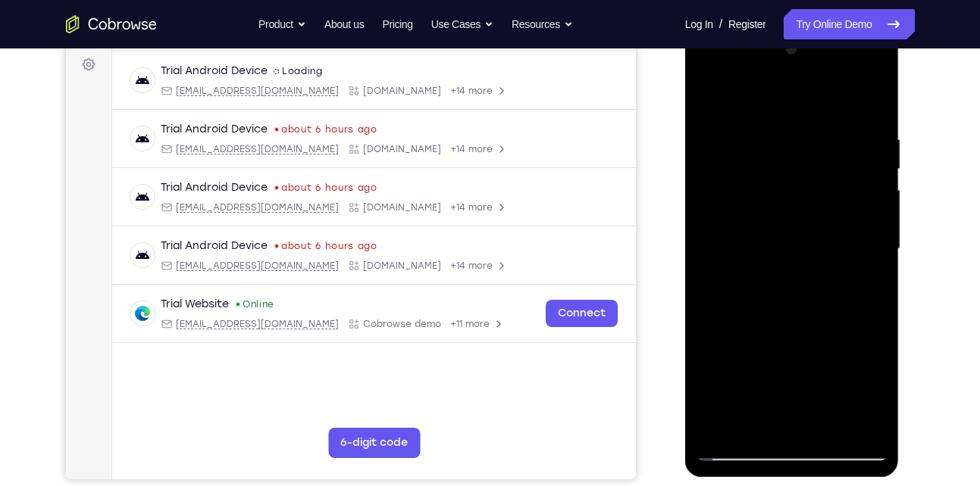
scroll to position [224, 0]
click at [870, 98] on div at bounding box center [791, 250] width 191 height 424
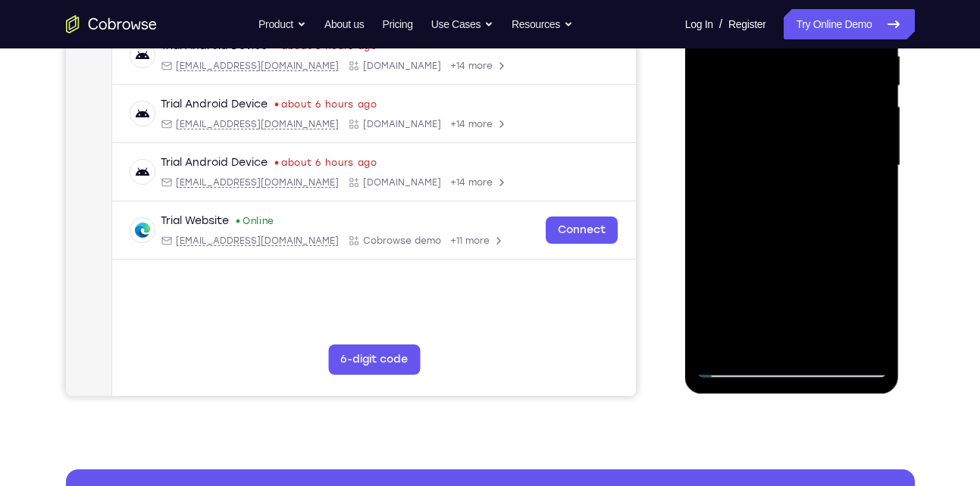
scroll to position [311, 0]
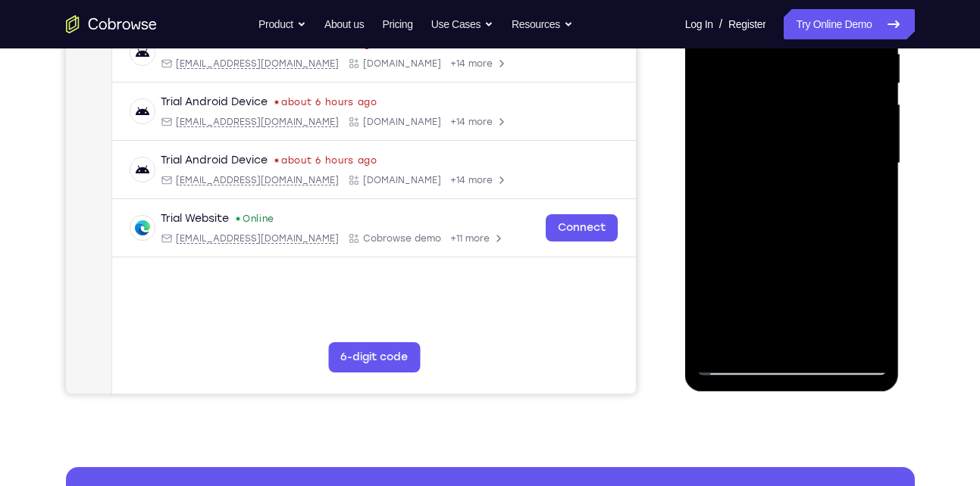
click at [827, 345] on div at bounding box center [791, 164] width 191 height 424
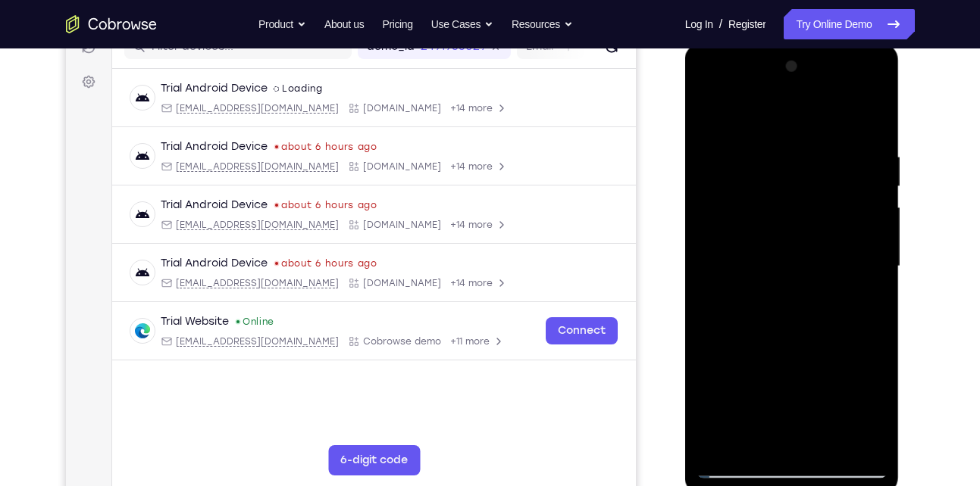
scroll to position [207, 0]
click at [717, 116] on div at bounding box center [791, 267] width 191 height 424
drag, startPoint x: 767, startPoint y: 160, endPoint x: 779, endPoint y: 323, distance: 164.1
click at [779, 323] on div at bounding box center [791, 267] width 191 height 424
click at [767, 134] on div at bounding box center [791, 267] width 191 height 424
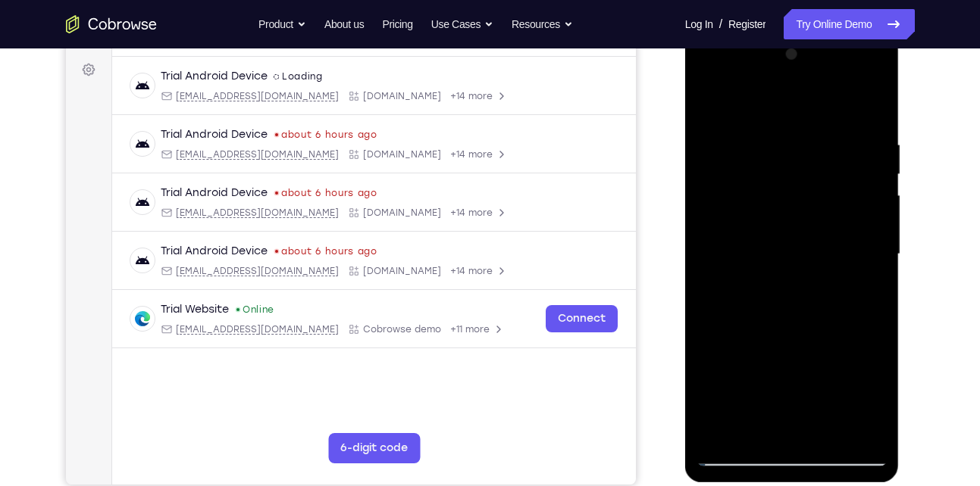
scroll to position [220, 0]
drag, startPoint x: 855, startPoint y: 220, endPoint x: 765, endPoint y: 217, distance: 90.2
click at [765, 217] on div at bounding box center [791, 254] width 191 height 424
click at [874, 108] on div at bounding box center [791, 254] width 191 height 424
